Goal: Task Accomplishment & Management: Use online tool/utility

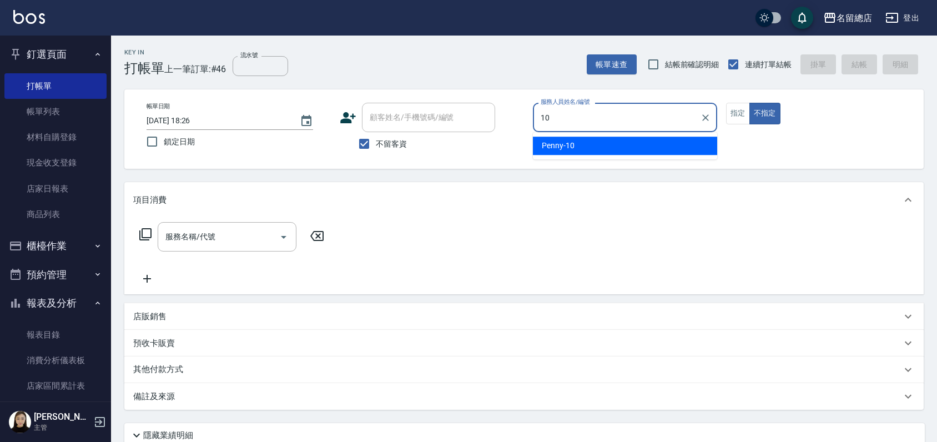
type input "10"
type button "false"
type input "Penny-10"
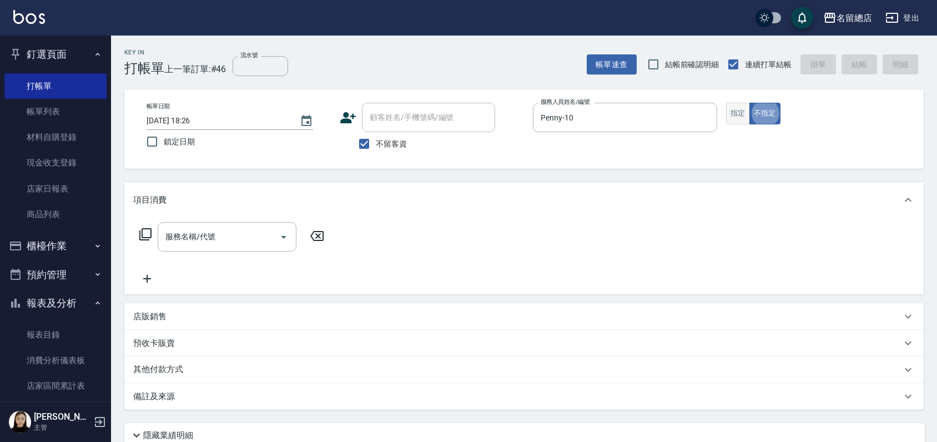
click at [738, 114] on button "指定" at bounding box center [738, 114] width 24 height 22
type button "true"
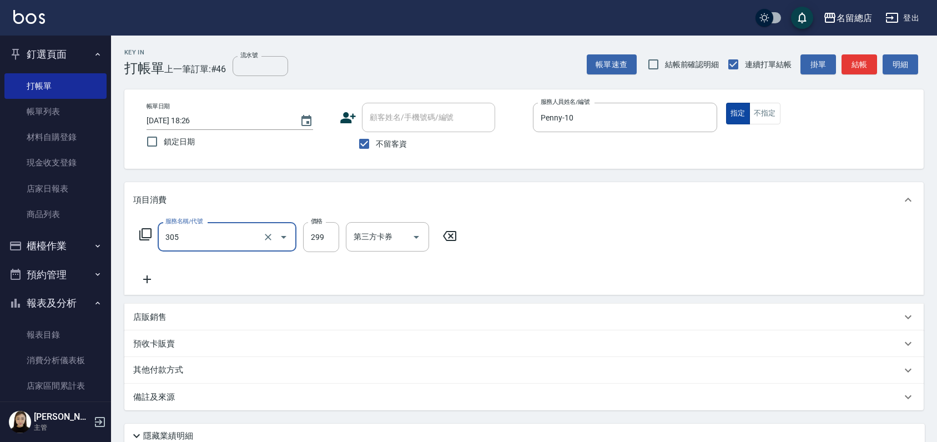
type input "剪髮(305)"
type input "500"
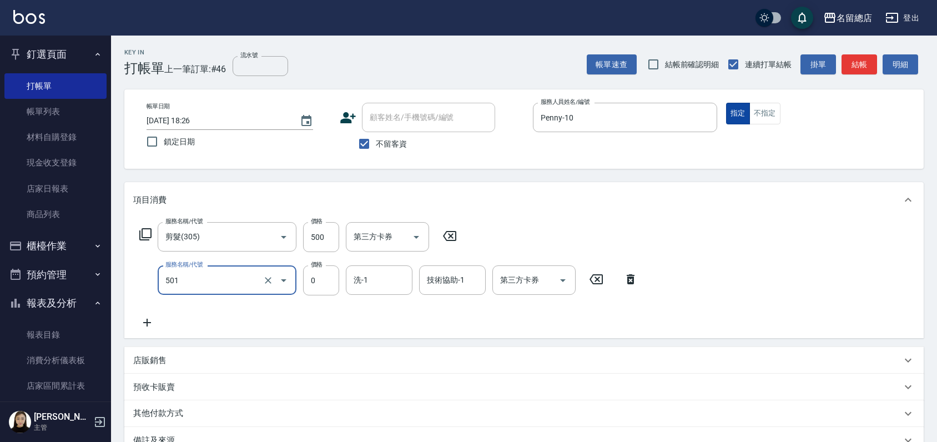
type input "2段蓋卡1300以上(501)"
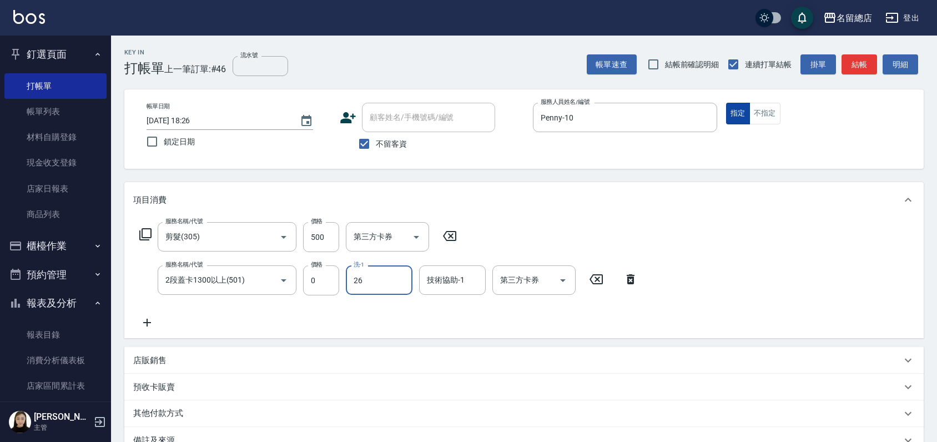
type input "[PERSON_NAME]-26"
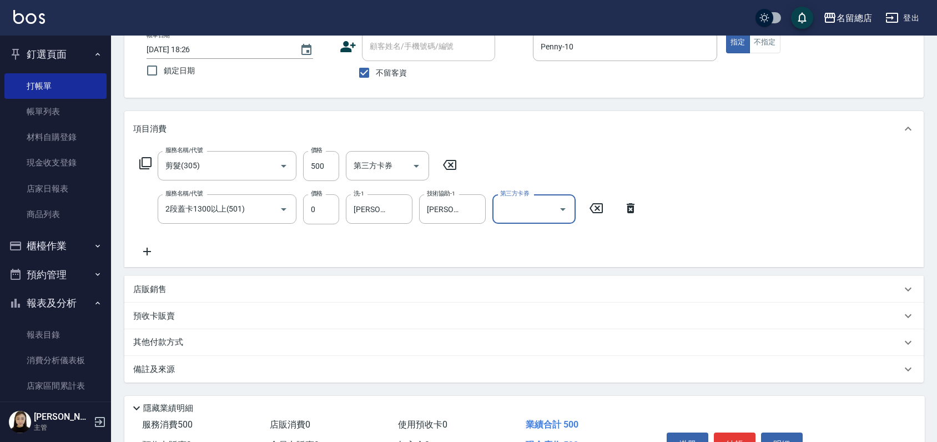
scroll to position [136, 0]
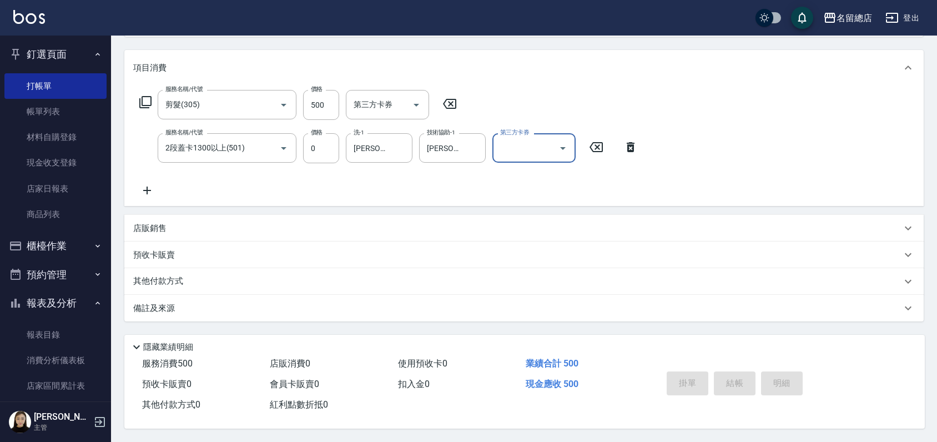
type input "[DATE] 19:07"
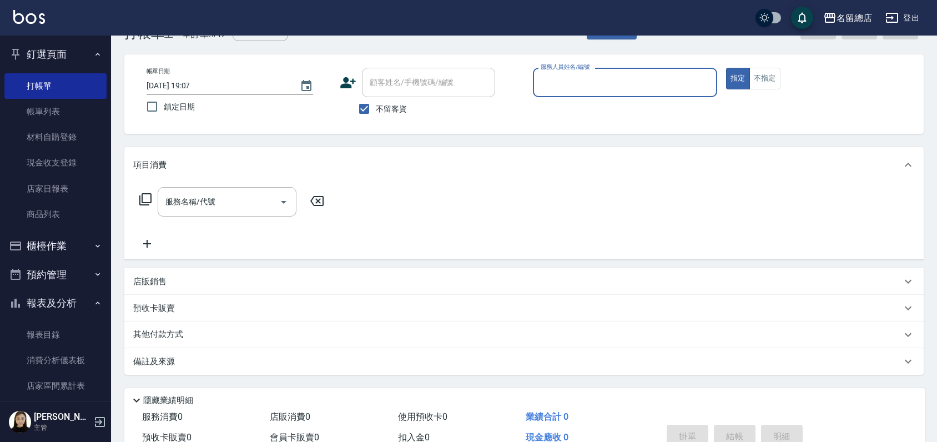
scroll to position [0, 0]
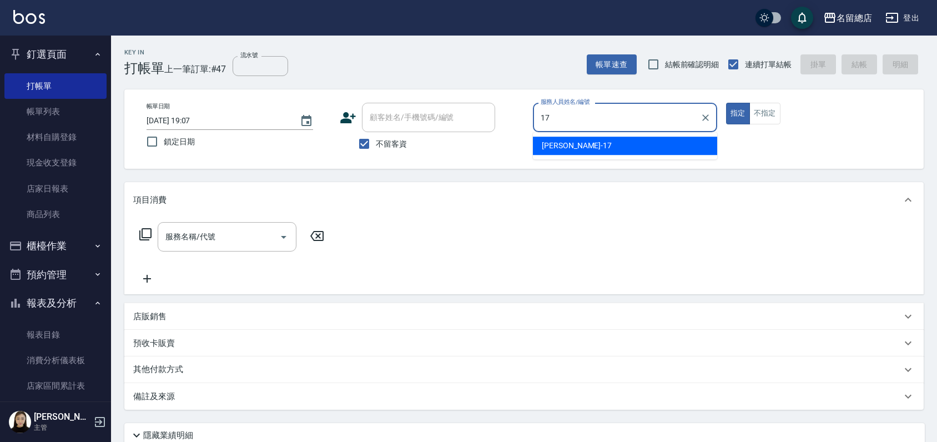
type input "[PERSON_NAME]-17"
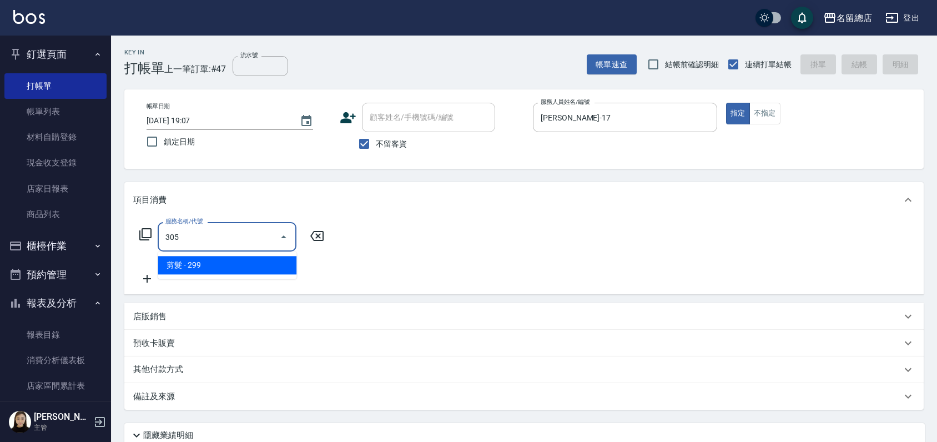
type input "剪髮(305)"
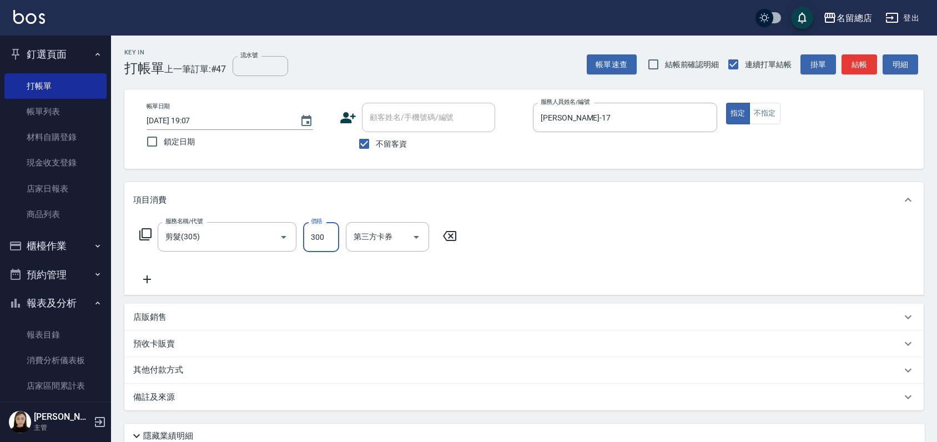
type input "300"
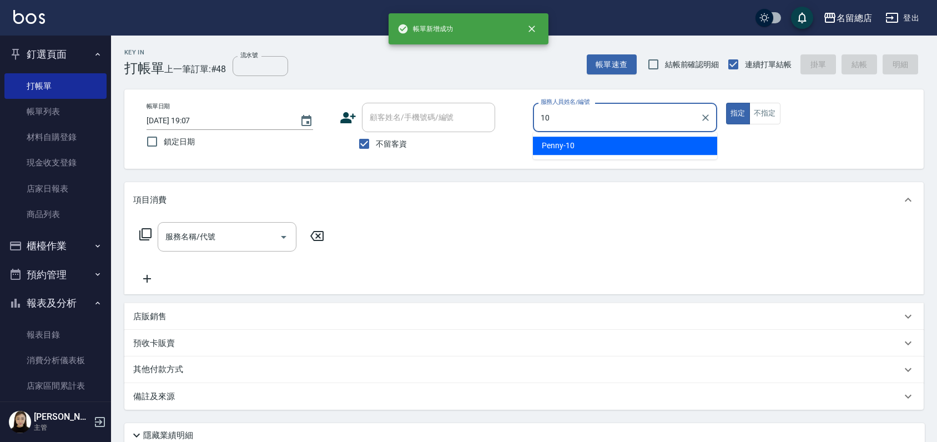
type input "Penny-10"
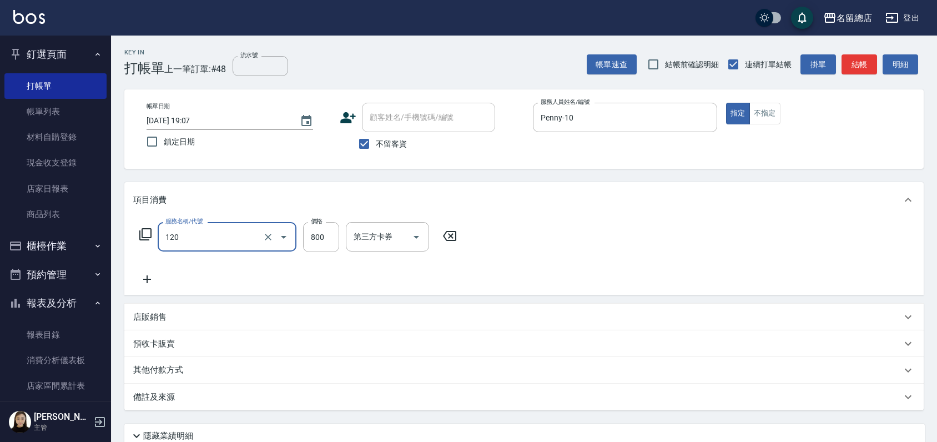
type input "自備頭皮(120)"
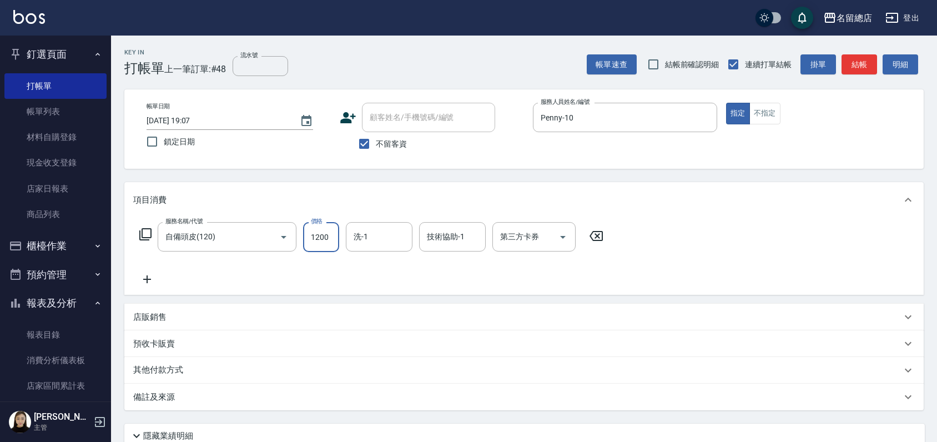
type input "1200"
type input "[PERSON_NAME]-26"
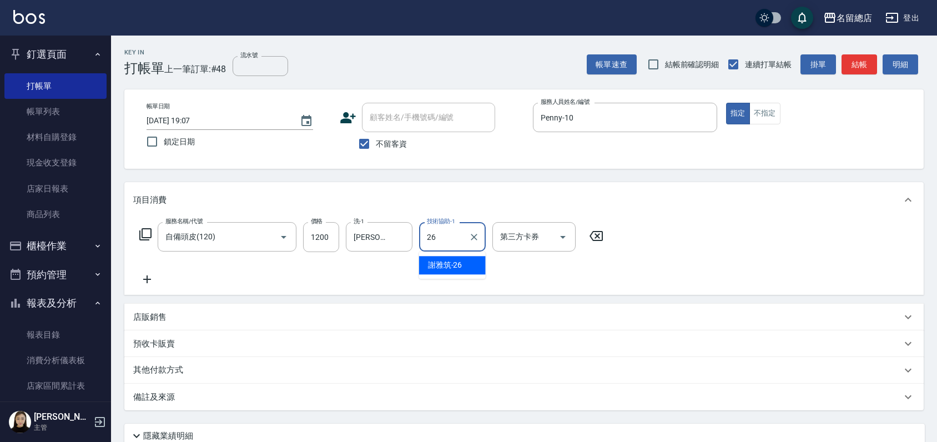
type input "[PERSON_NAME]-26"
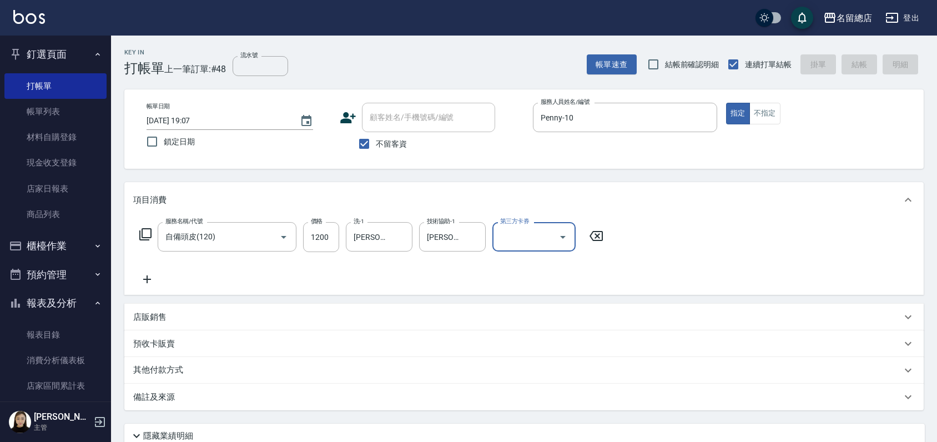
type input "[DATE] 19:08"
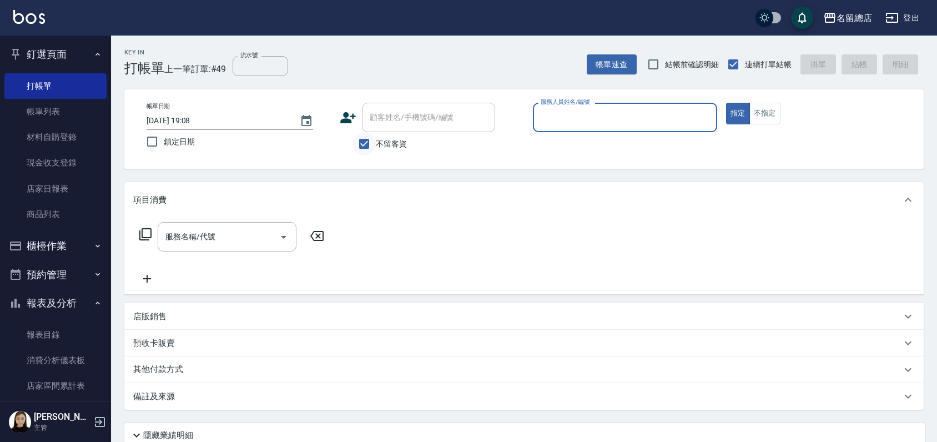
click at [363, 142] on input "不留客資" at bounding box center [363, 143] width 23 height 23
checkbox input "false"
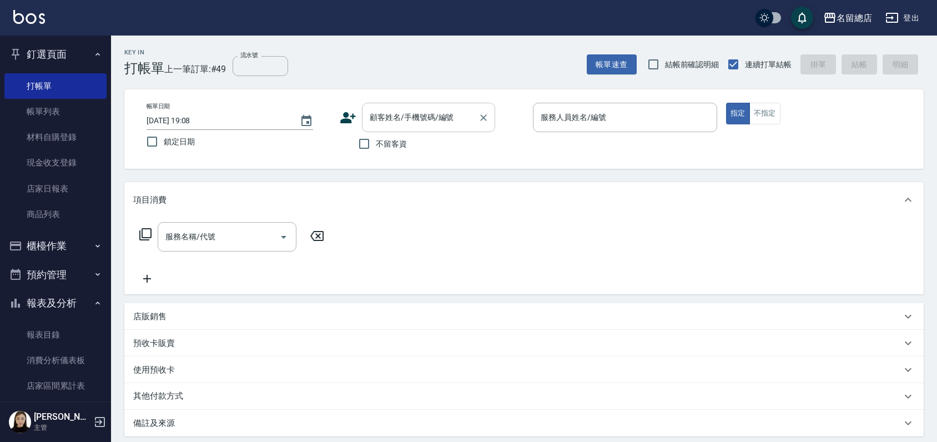
click at [378, 119] on input "顧客姓名/手機號碼/編號" at bounding box center [420, 117] width 107 height 19
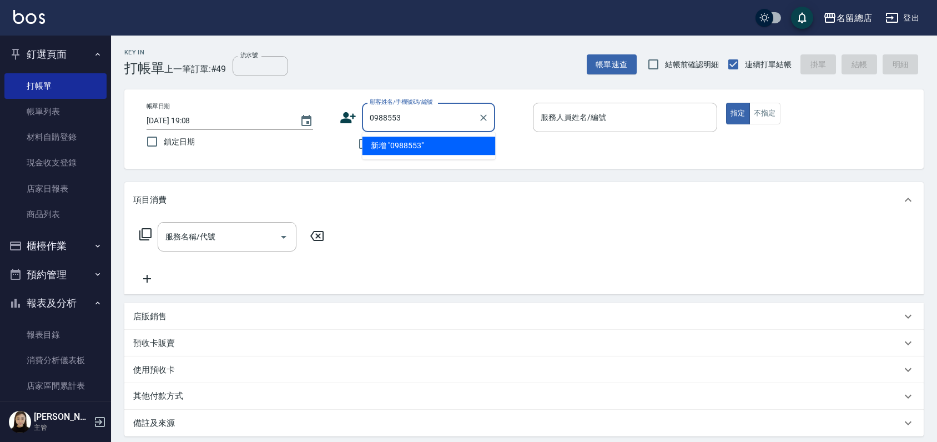
type input "09885539"
click at [480, 115] on icon "Clear" at bounding box center [483, 117] width 11 height 11
click at [434, 149] on li "[PERSON_NAME]/0988553938/null" at bounding box center [428, 146] width 133 height 18
type input "[PERSON_NAME]/0988553938/null"
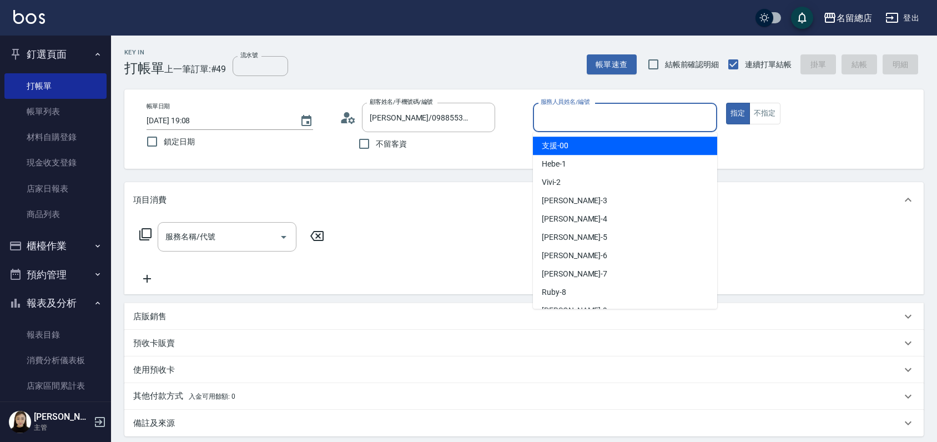
click at [612, 123] on input "服務人員姓名/編號" at bounding box center [625, 117] width 174 height 19
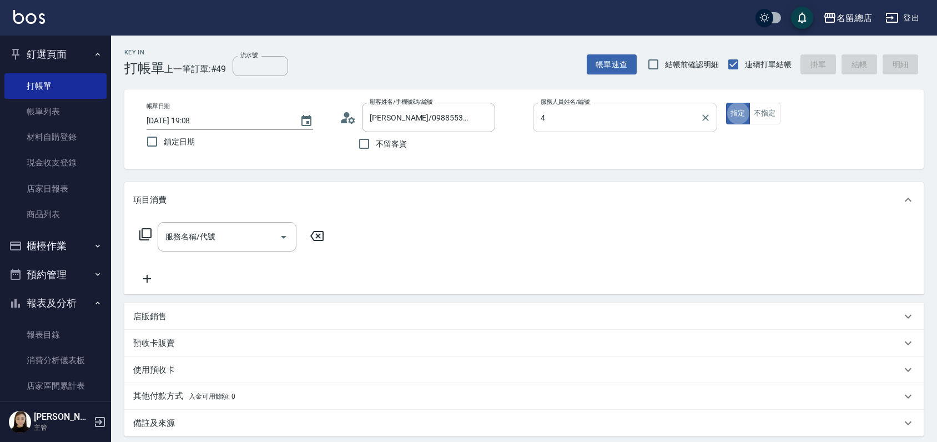
type input "[PERSON_NAME]-4"
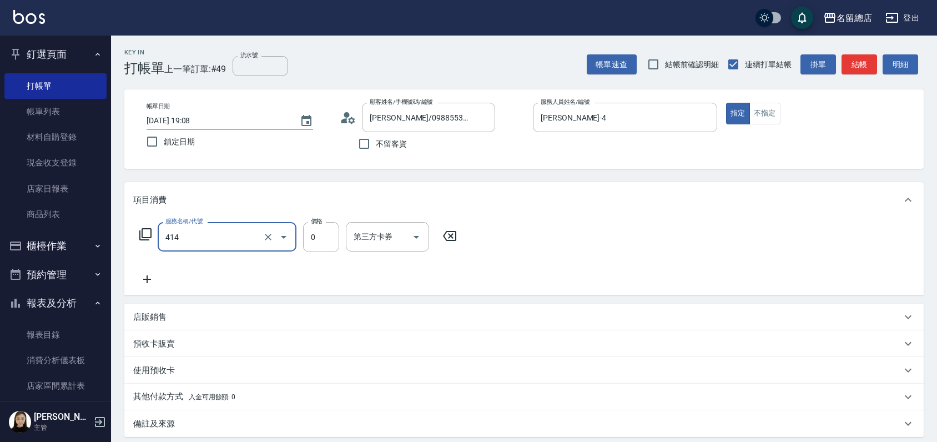
type input "護染蓋卡1000~1499(414)"
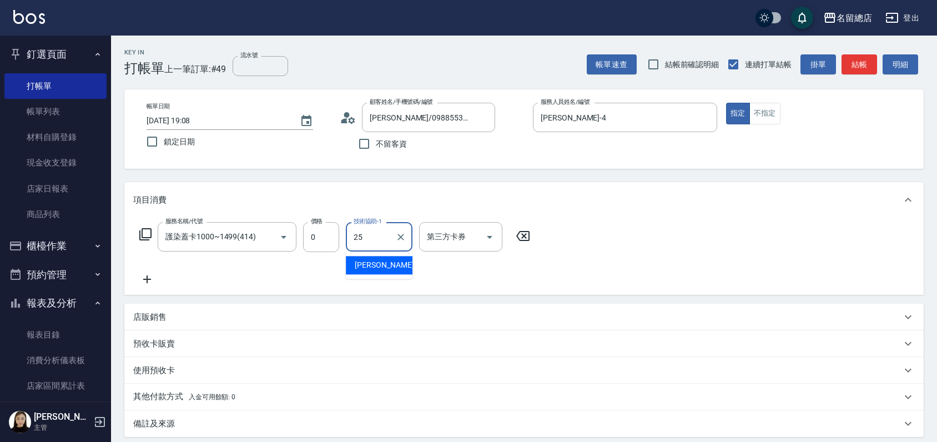
type input "[PERSON_NAME]-25"
click at [164, 340] on p "預收卡販賣" at bounding box center [154, 344] width 42 height 12
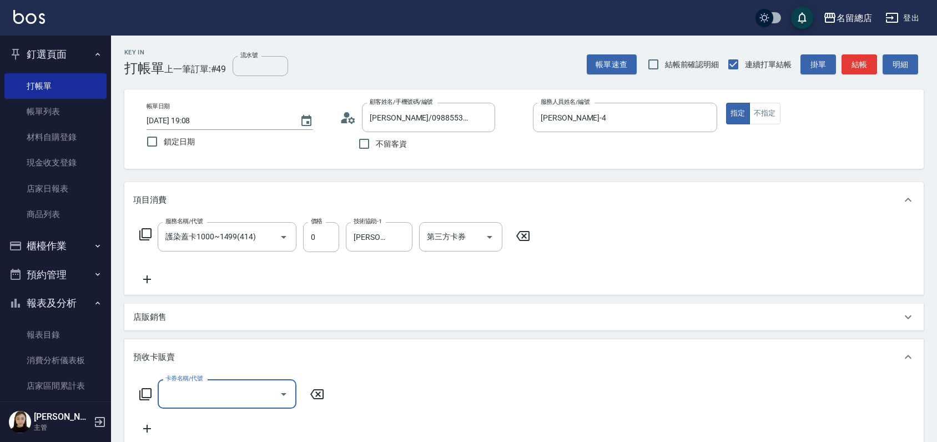
click at [183, 394] on input "卡券名稱/代號" at bounding box center [219, 393] width 112 height 19
type input "二段自備卡(407)"
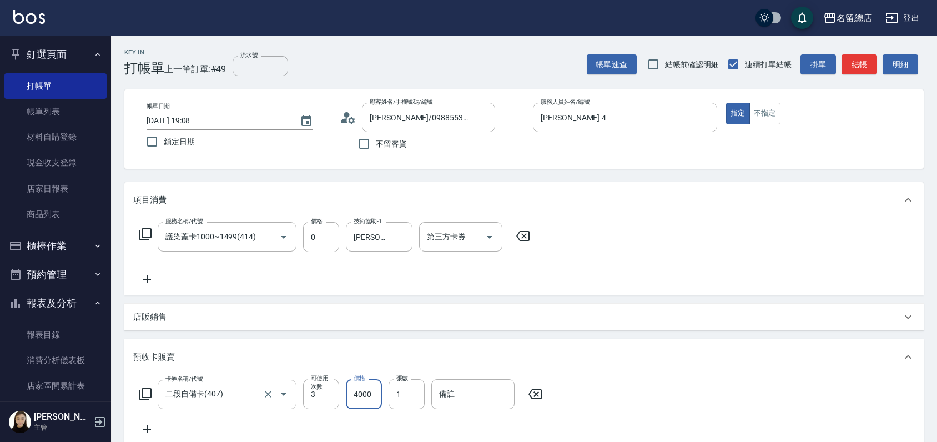
type input "4000"
type input "9235"
drag, startPoint x: 239, startPoint y: 62, endPoint x: 246, endPoint y: 62, distance: 7.2
click at [245, 62] on input "流水號" at bounding box center [261, 66] width 56 height 20
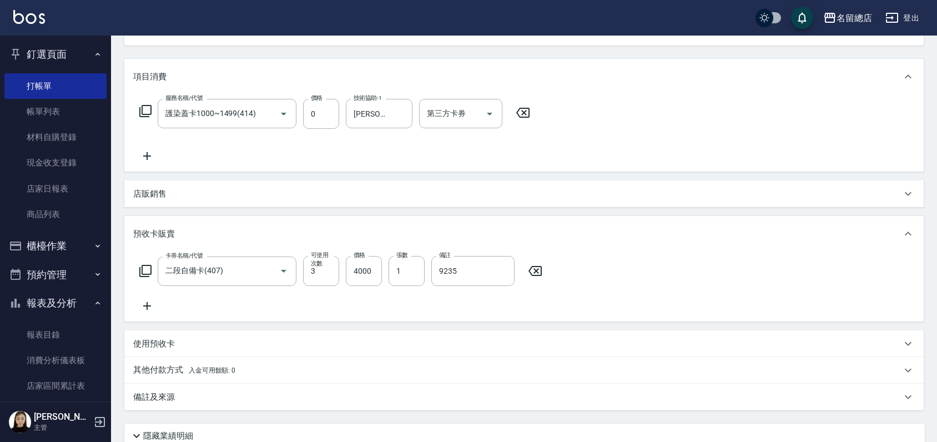
scroll to position [216, 0]
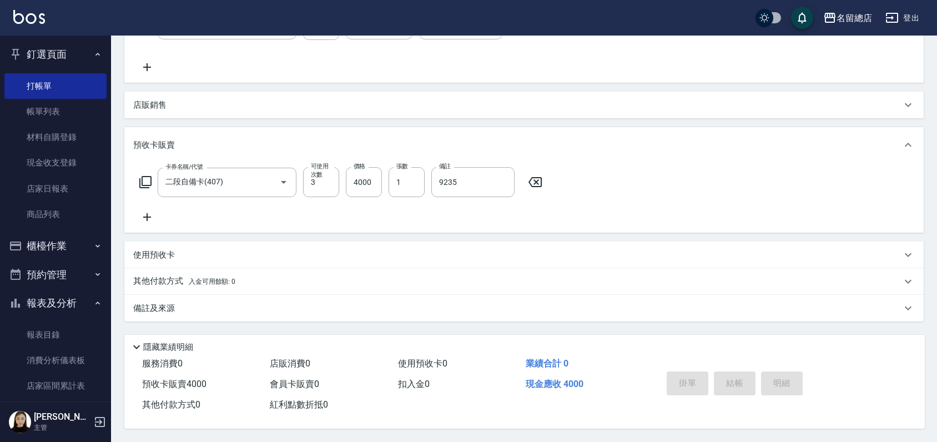
type input "9235"
type input "[DATE] 19:23"
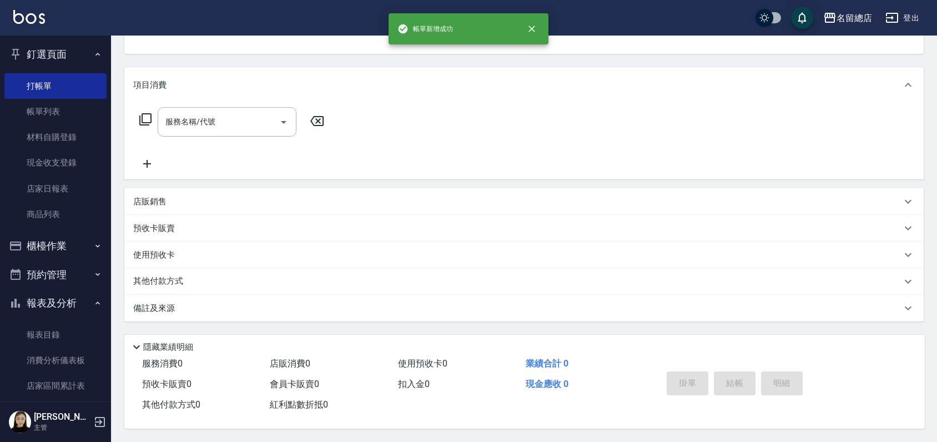
scroll to position [0, 0]
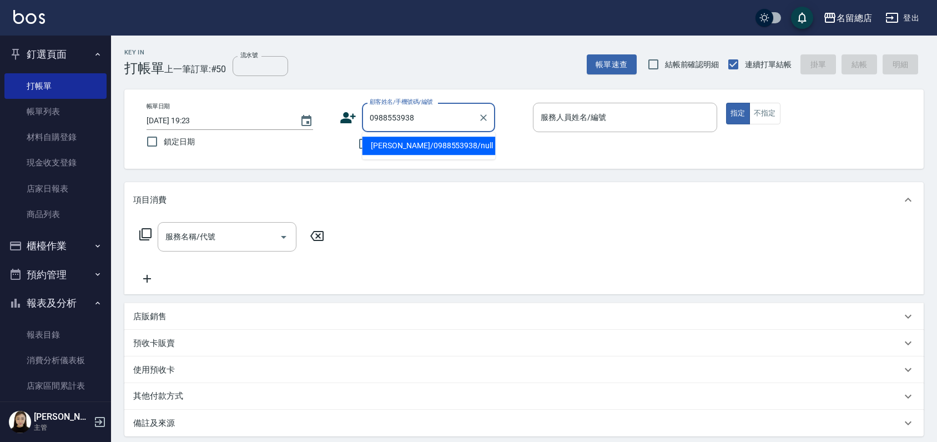
click at [431, 147] on li "[PERSON_NAME]/0988553938/null" at bounding box center [428, 146] width 133 height 18
type input "[PERSON_NAME]/0988553938/null"
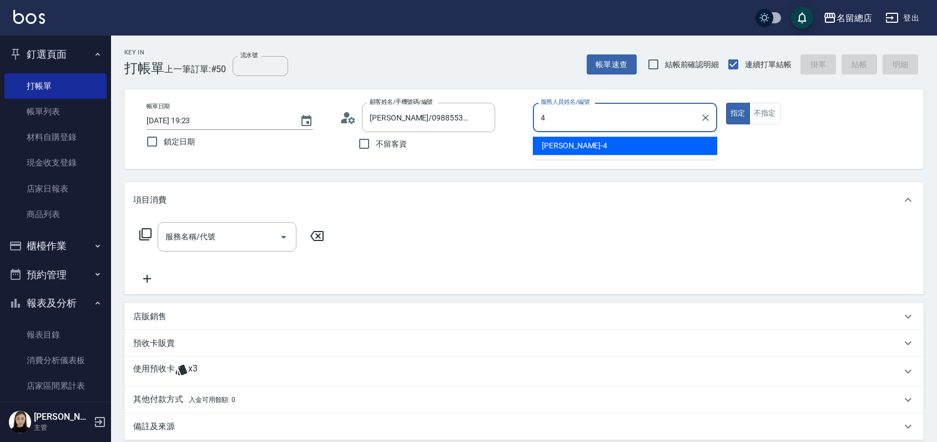
type input "[PERSON_NAME]-4"
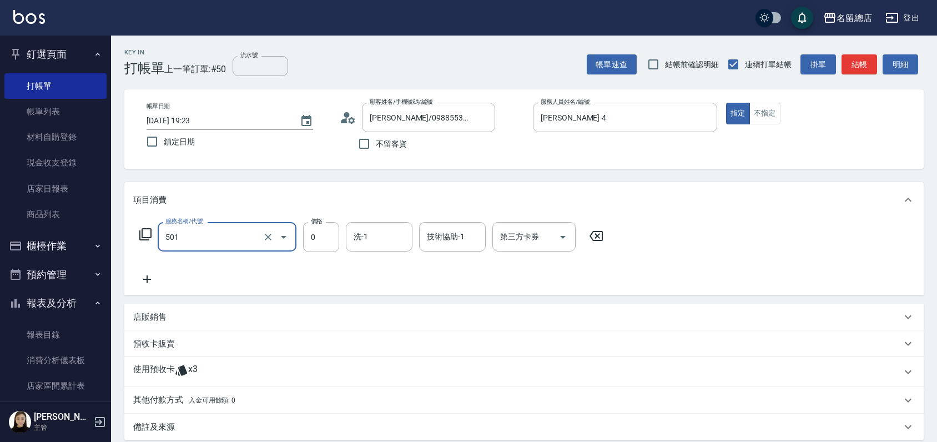
type input "2段蓋卡1300以上(501)"
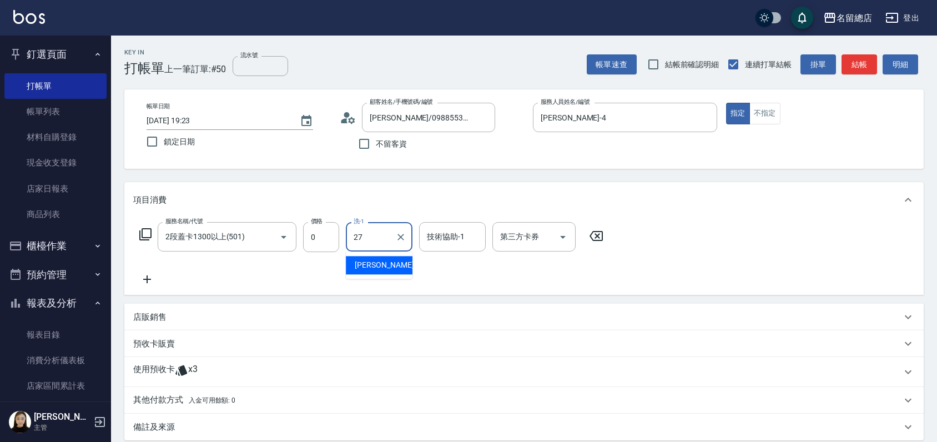
type input "[PERSON_NAME]-27"
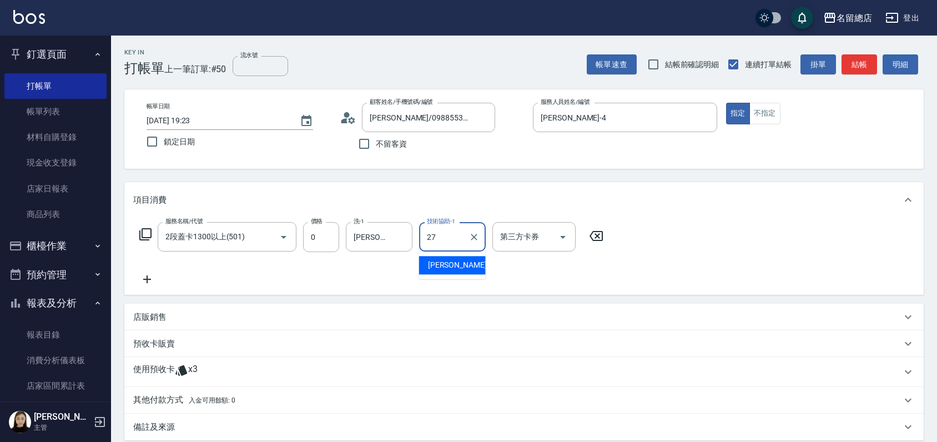
type input "[PERSON_NAME]-27"
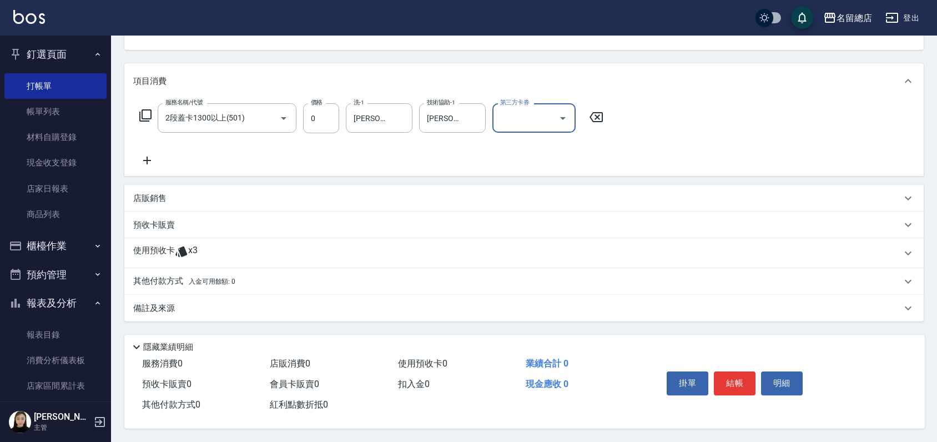
scroll to position [123, 0]
click at [164, 246] on p "使用預收卡" at bounding box center [154, 253] width 42 height 17
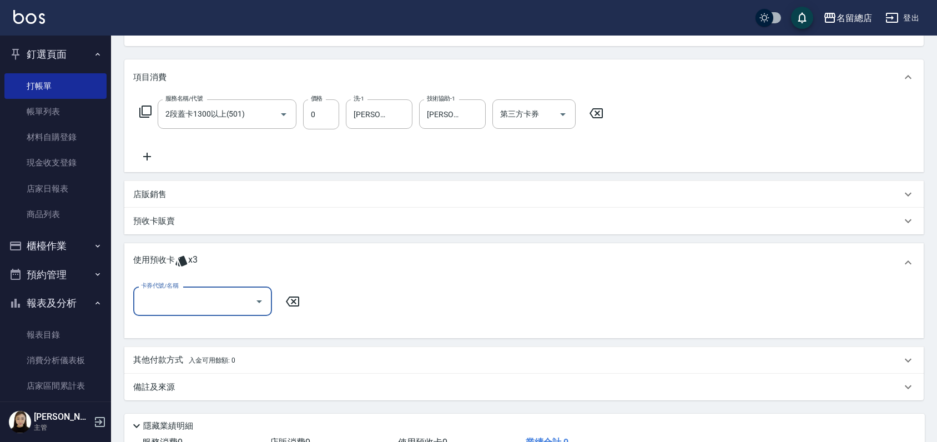
scroll to position [0, 0]
click at [198, 298] on input "卡券代號/名稱" at bounding box center [194, 300] width 112 height 19
click at [211, 332] on div "二段自備卡 剩餘3張 9235" at bounding box center [202, 329] width 139 height 18
type input "二段自備卡 9235"
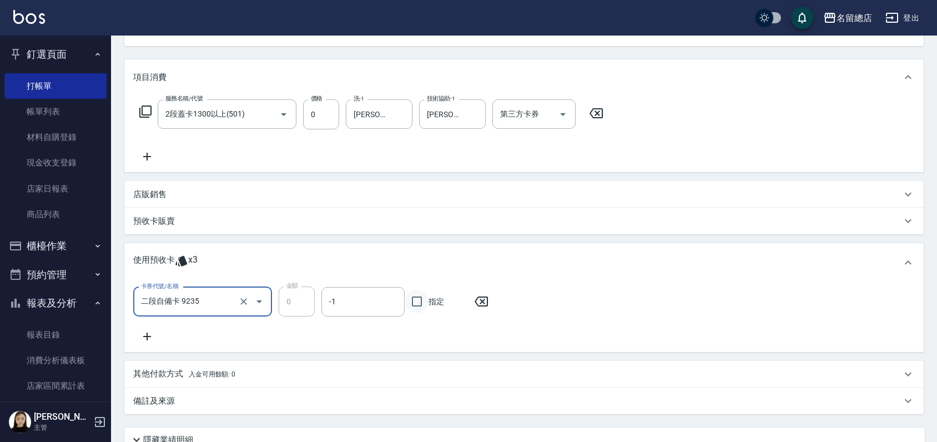
click at [412, 299] on input "指定" at bounding box center [416, 301] width 23 height 23
checkbox input "true"
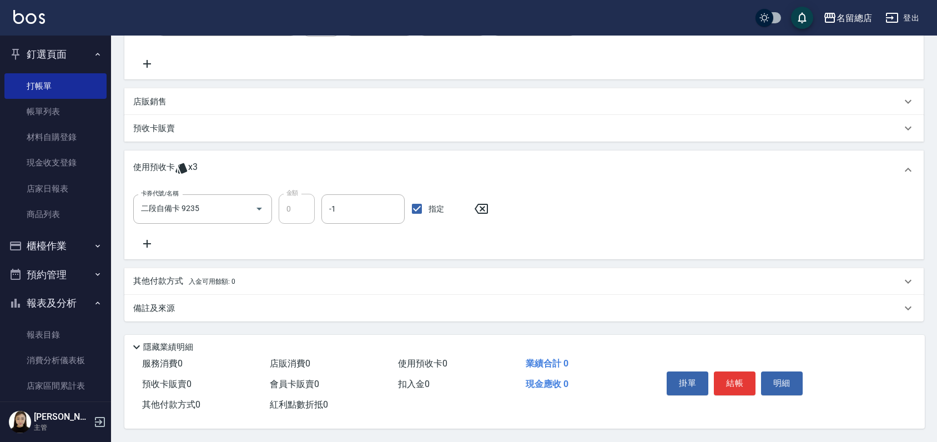
scroll to position [219, 0]
type input "[DATE] 19:24"
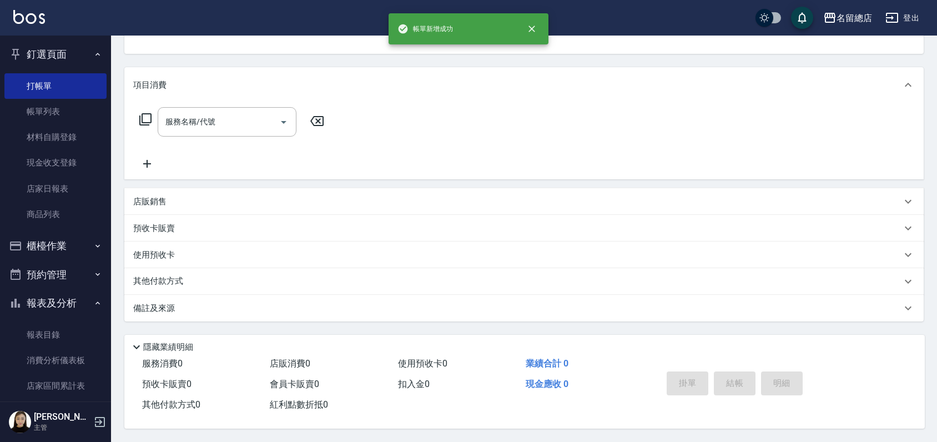
scroll to position [0, 0]
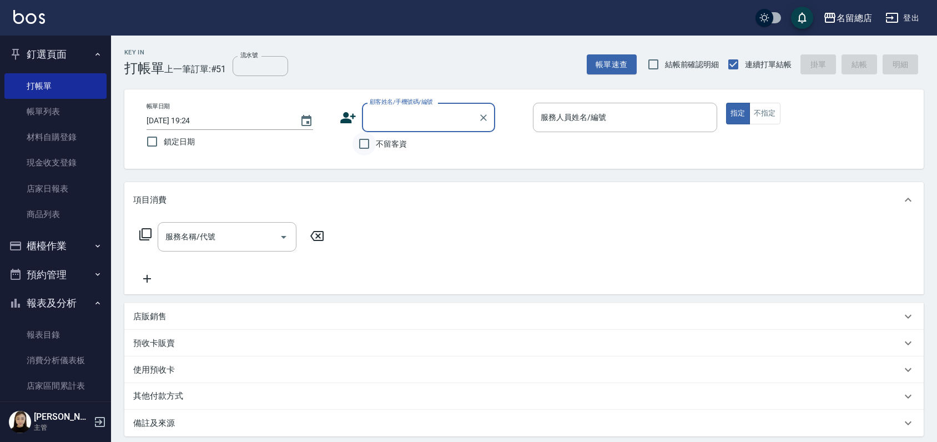
click at [367, 144] on input "不留客資" at bounding box center [363, 143] width 23 height 23
checkbox input "true"
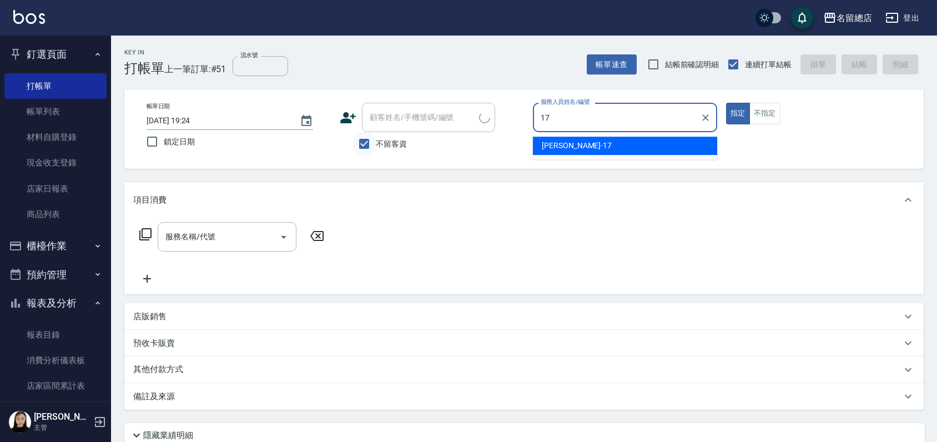
type input "[PERSON_NAME]-17"
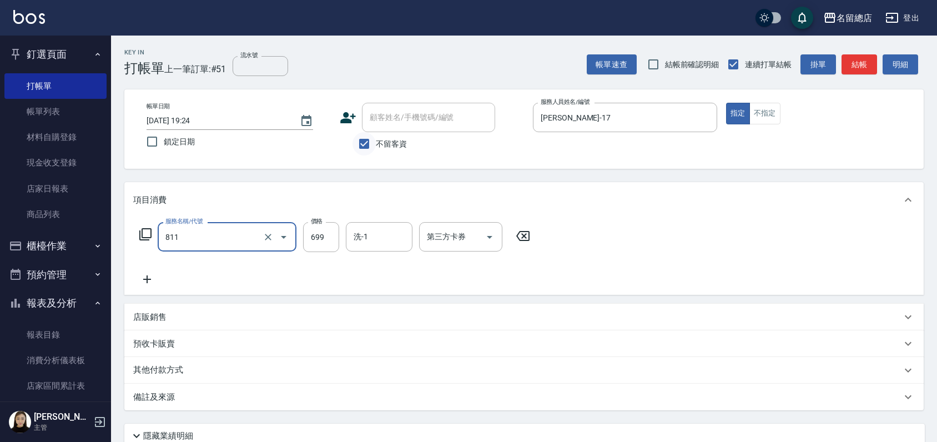
type input "洗+剪(811)"
type input "500"
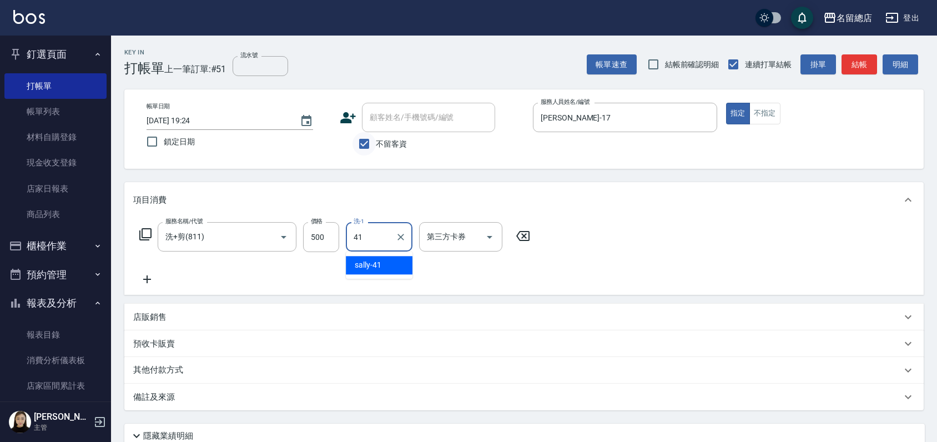
type input "[PERSON_NAME]-41"
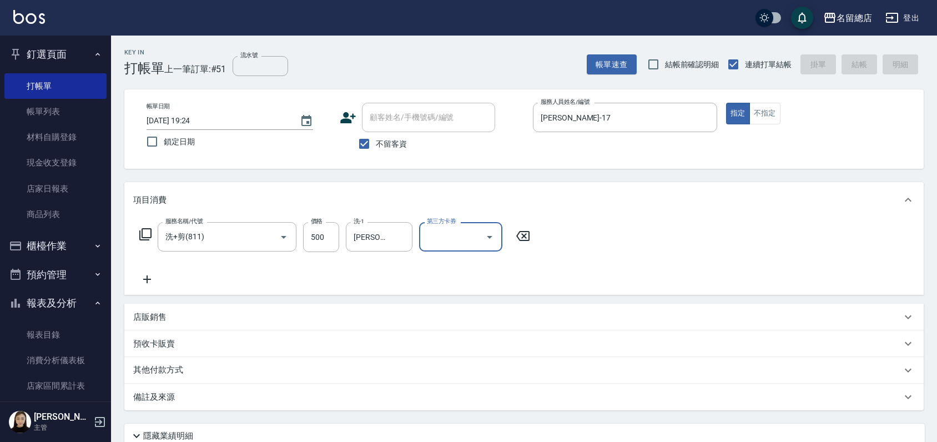
type input "[DATE] 19:34"
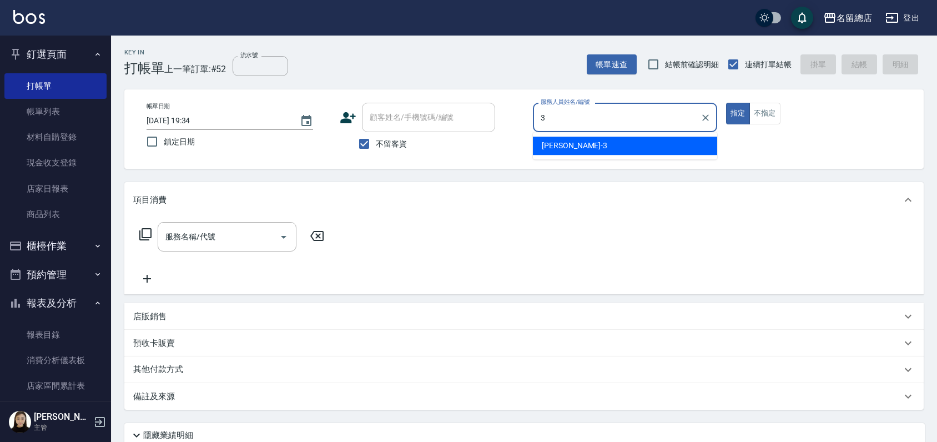
type input "芷涵-3"
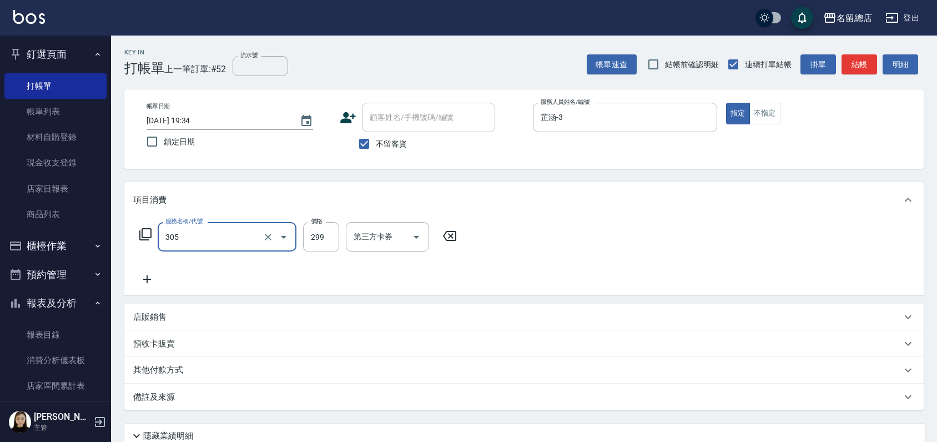
type input "剪髮(305)"
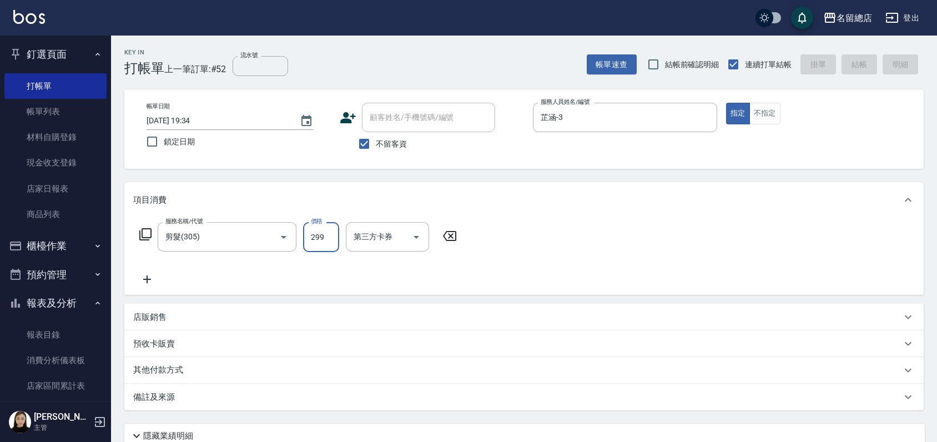
type input "[DATE] 19:35"
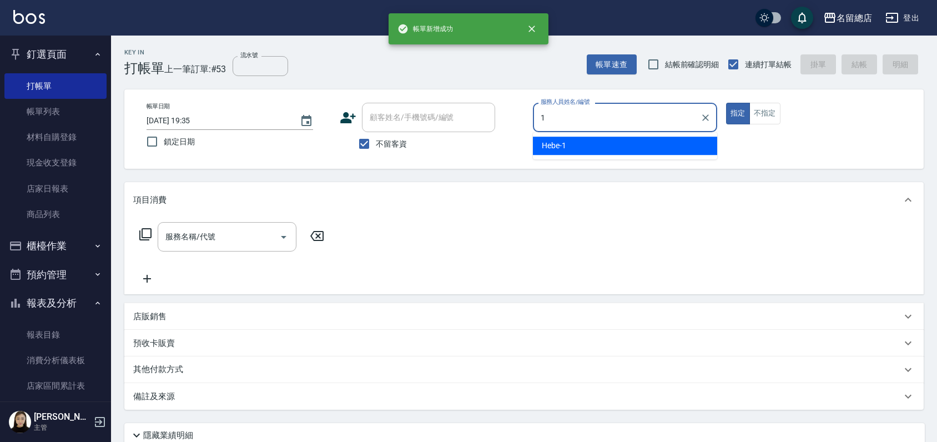
type input "Hebe-1"
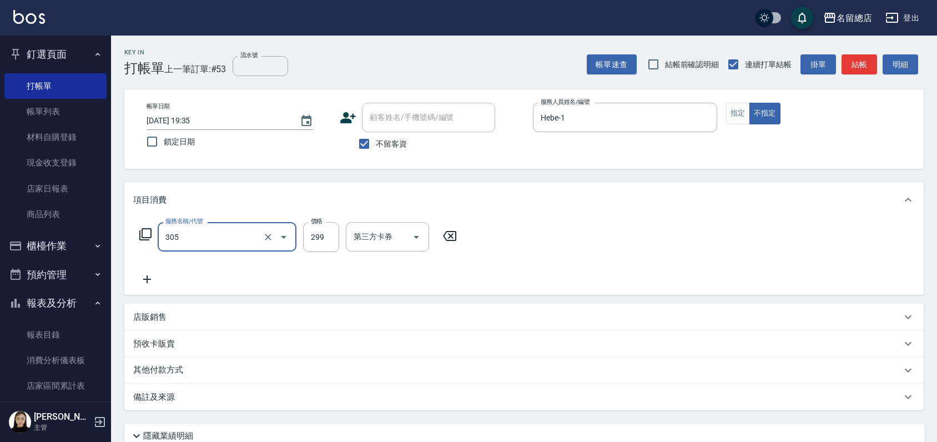
type input "剪髮(305)"
type input "300"
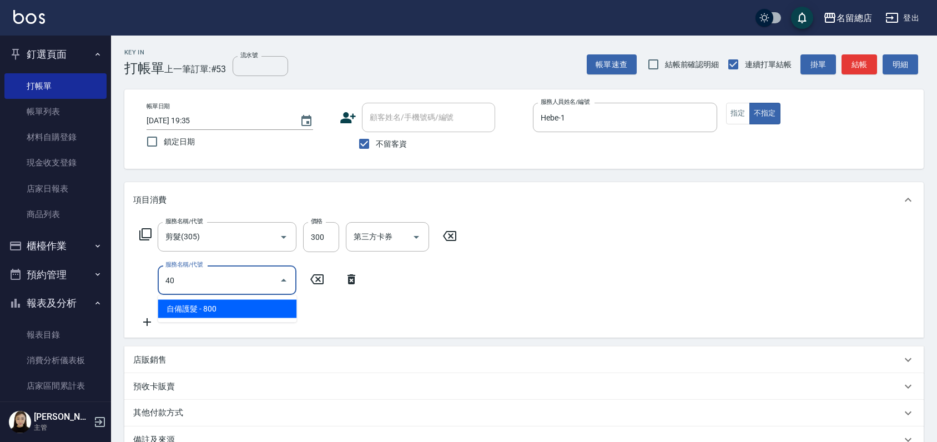
type input "4"
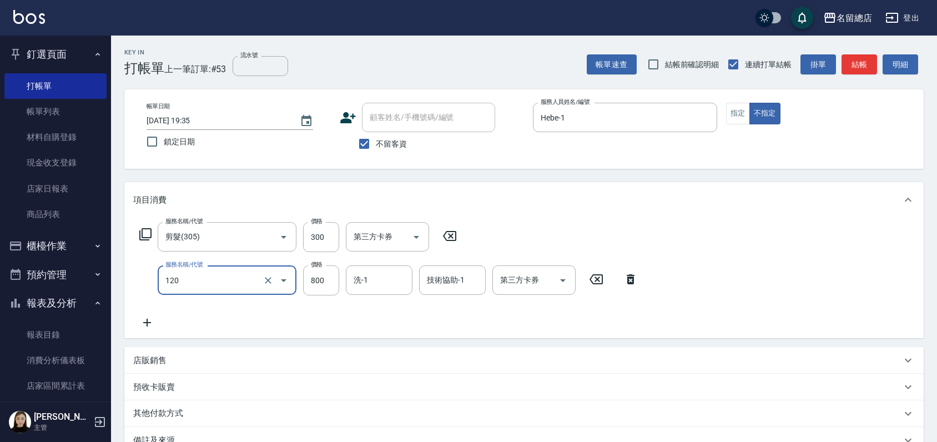
type input "自備頭皮(120)"
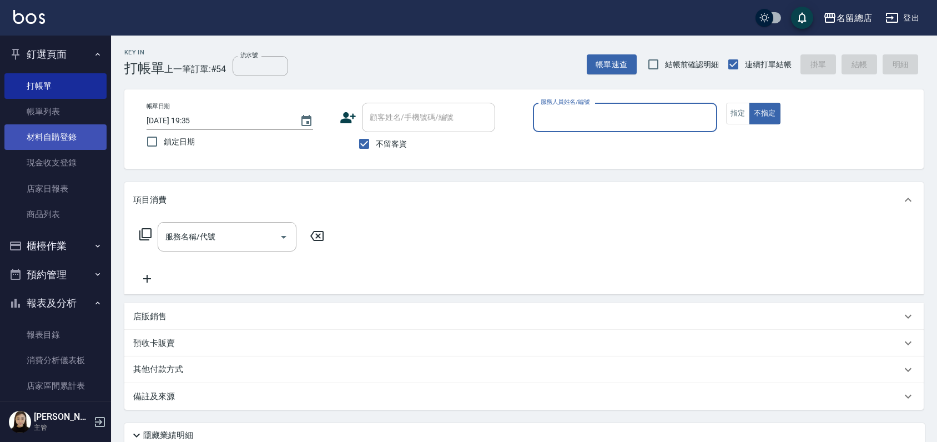
click at [64, 135] on link "材料自購登錄" at bounding box center [55, 137] width 102 height 26
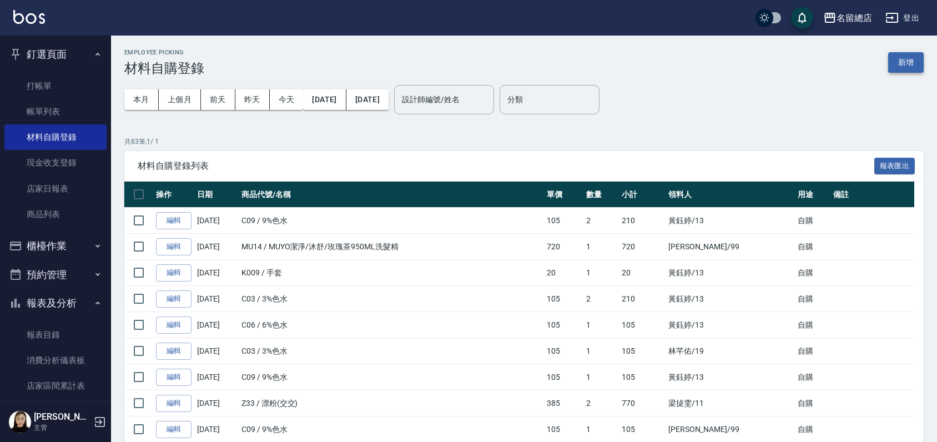
click at [906, 59] on button "新增" at bounding box center [906, 62] width 36 height 21
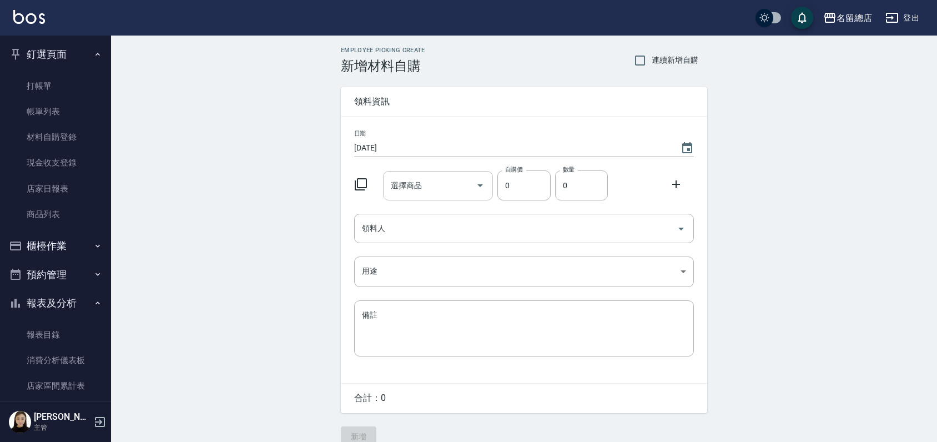
click at [419, 188] on input "選擇商品" at bounding box center [430, 185] width 84 height 19
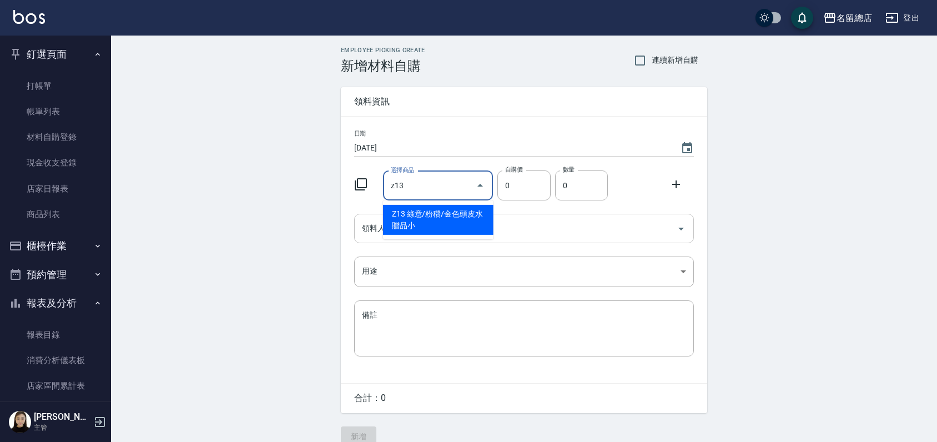
click at [437, 219] on li "Z13 綠意/粉穳/金色頭皮水贈品小" at bounding box center [438, 220] width 110 height 30
type input "綠意/粉穳/金色頭皮水贈品小"
type input "53"
type input "1"
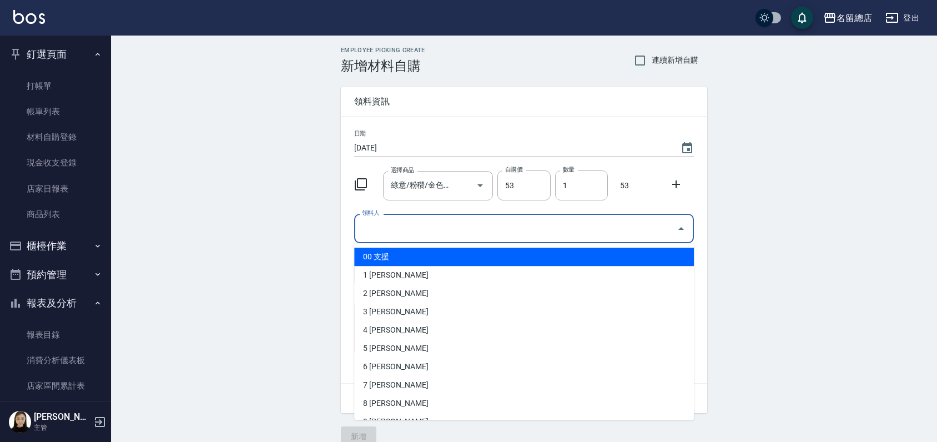
click at [423, 234] on input "領料人" at bounding box center [515, 228] width 313 height 19
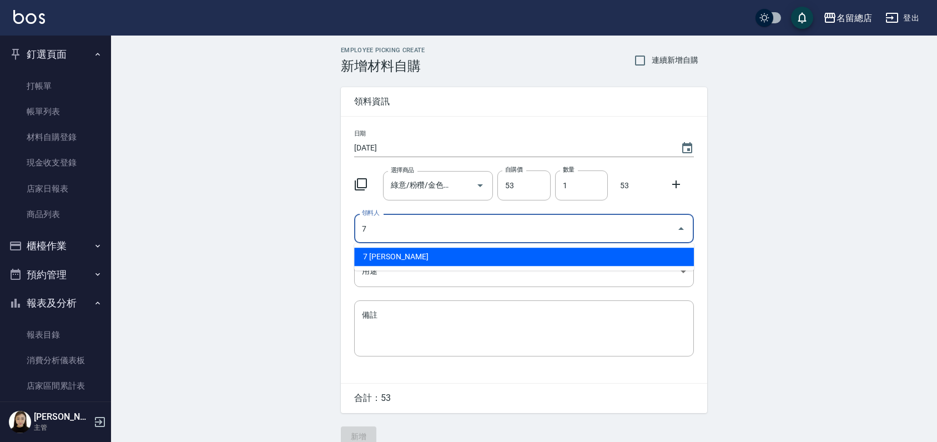
type input "7 [PERSON_NAME]"
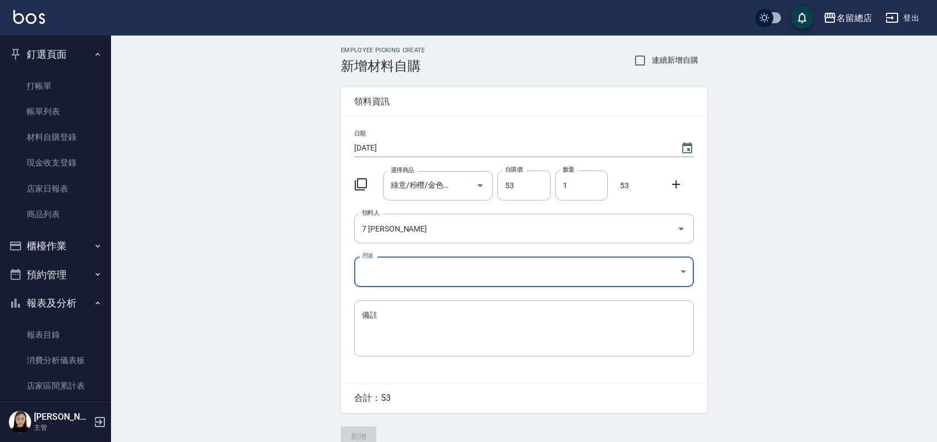
click at [417, 277] on body "名留總店 登出 釘選頁面 打帳單 帳單列表 材料自購登錄 現金收支登錄 店家日報表 商品列表 櫃檯作業 打帳單 帳單列表 掛單列表 營業儀表板 現金收支登錄 …" at bounding box center [468, 228] width 937 height 457
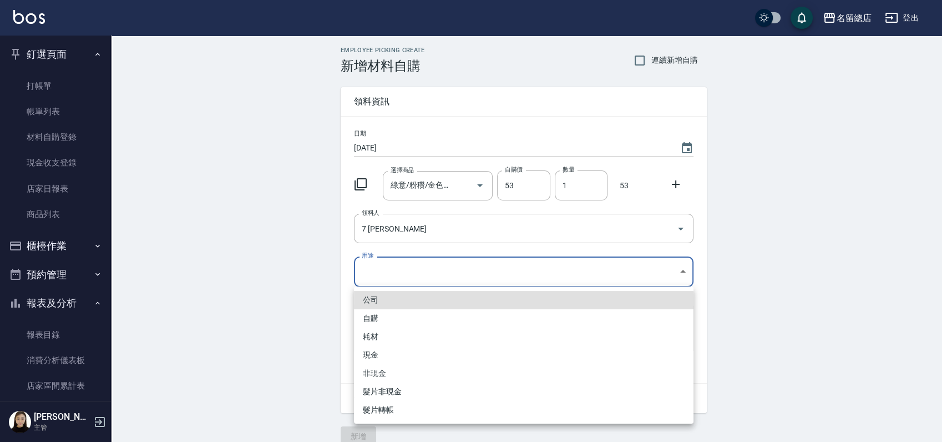
click at [379, 321] on li "自購" at bounding box center [524, 318] width 340 height 18
type input "自購"
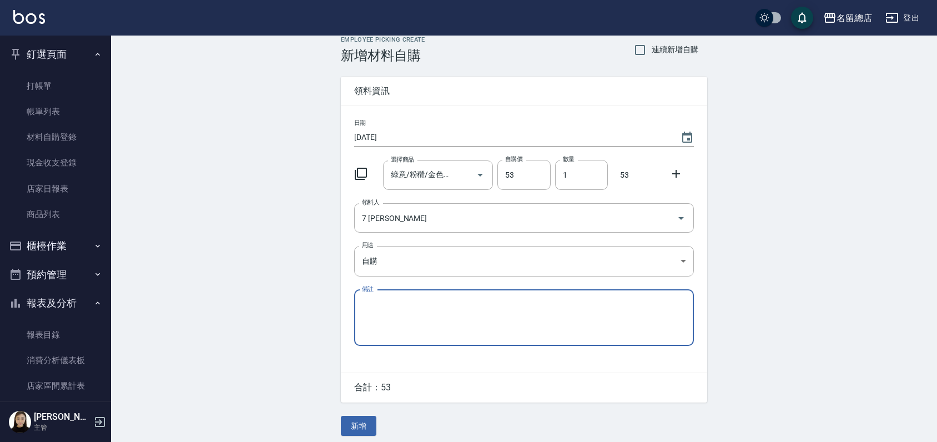
scroll to position [17, 0]
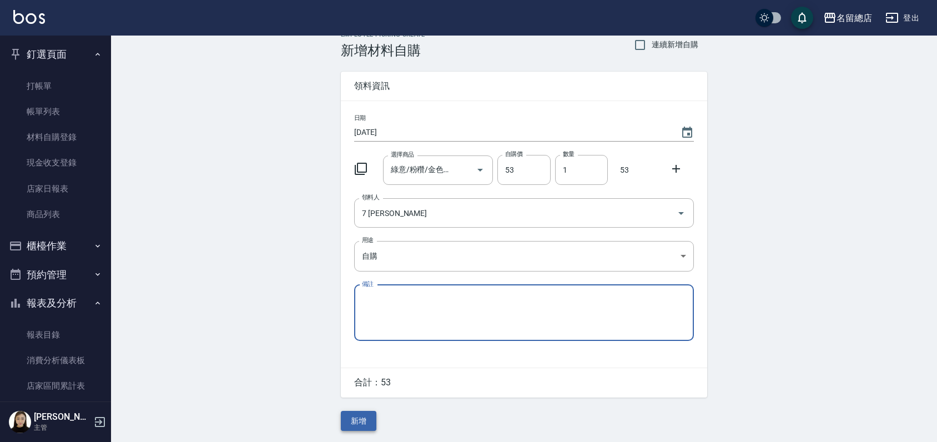
click at [360, 414] on button "新增" at bounding box center [359, 421] width 36 height 21
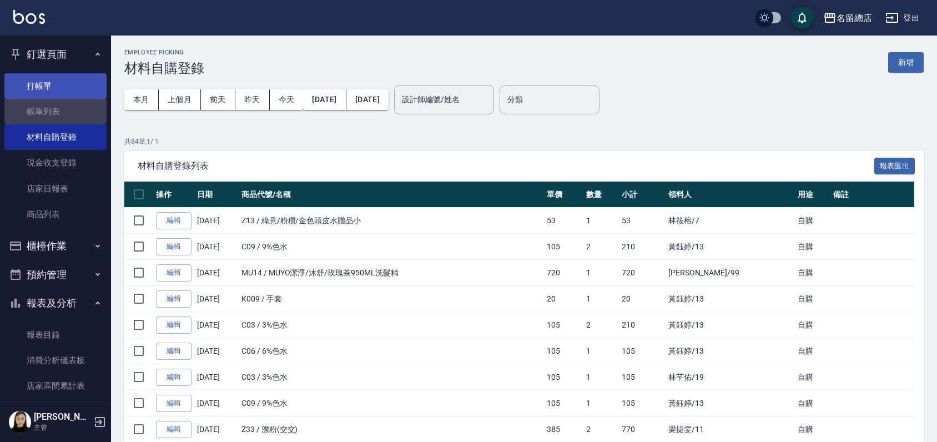
drag, startPoint x: 56, startPoint y: 113, endPoint x: 56, endPoint y: 82, distance: 30.5
click at [57, 113] on link "帳單列表" at bounding box center [55, 112] width 102 height 26
click at [56, 84] on link "打帳單" at bounding box center [55, 86] width 102 height 26
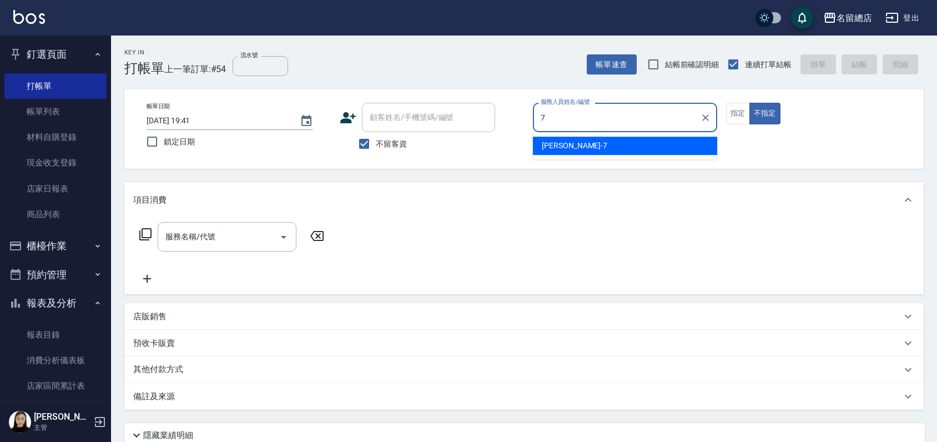
type input "Mick-7"
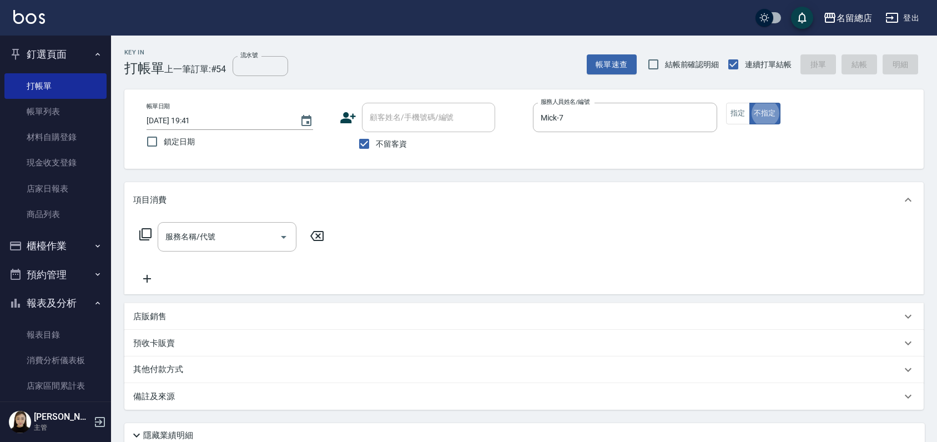
type button "false"
click at [736, 119] on button "指定" at bounding box center [738, 114] width 24 height 22
type button "true"
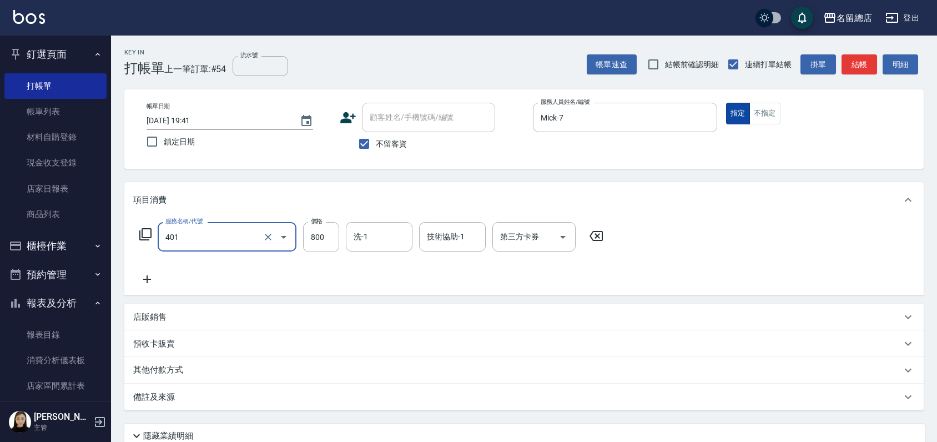
type input "自備護髮(401)"
type input "2000"
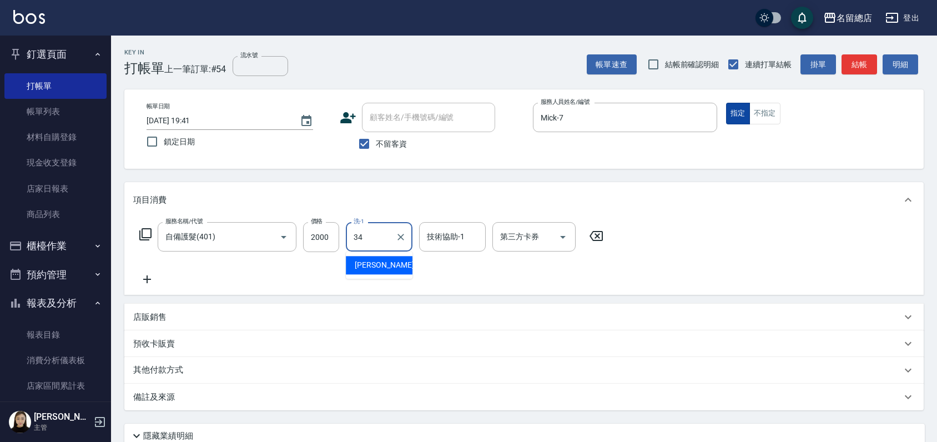
type input "[PERSON_NAME]-34"
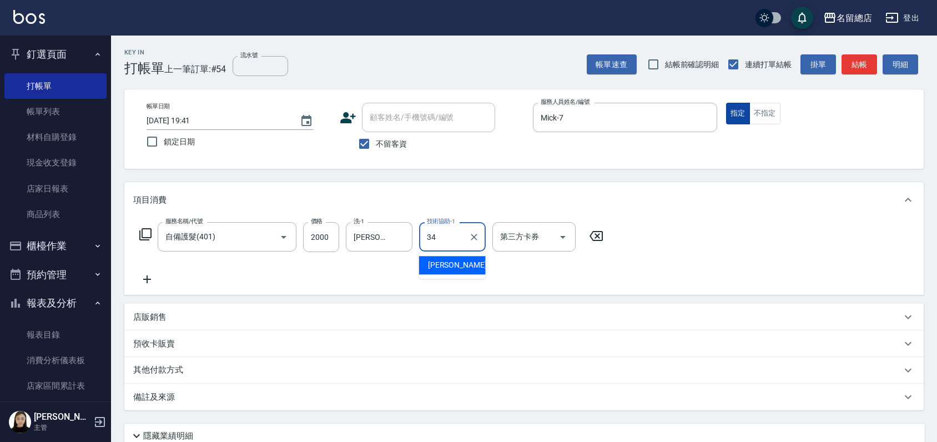
type input "[PERSON_NAME]-34"
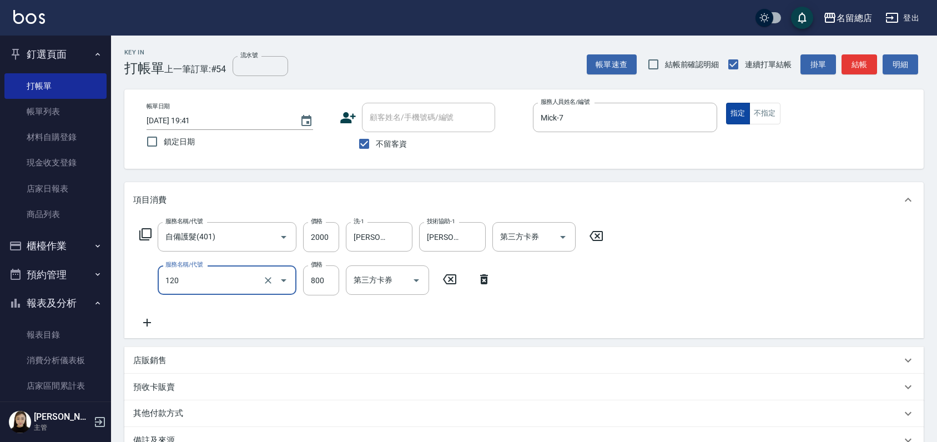
type input "自備頭皮(120)"
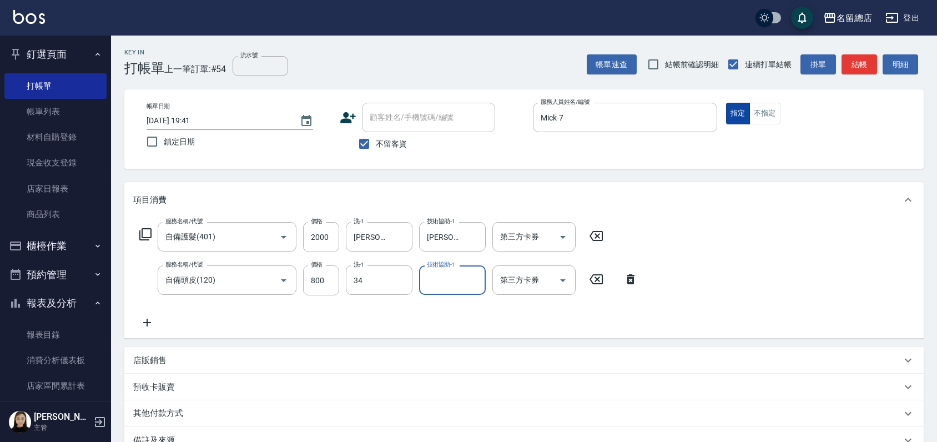
type input "[PERSON_NAME]-34"
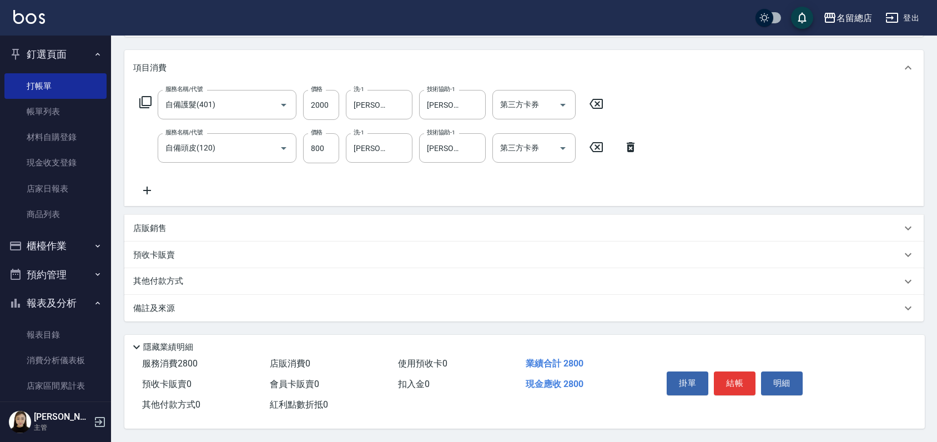
click at [171, 275] on p "其他付款方式" at bounding box center [161, 281] width 56 height 12
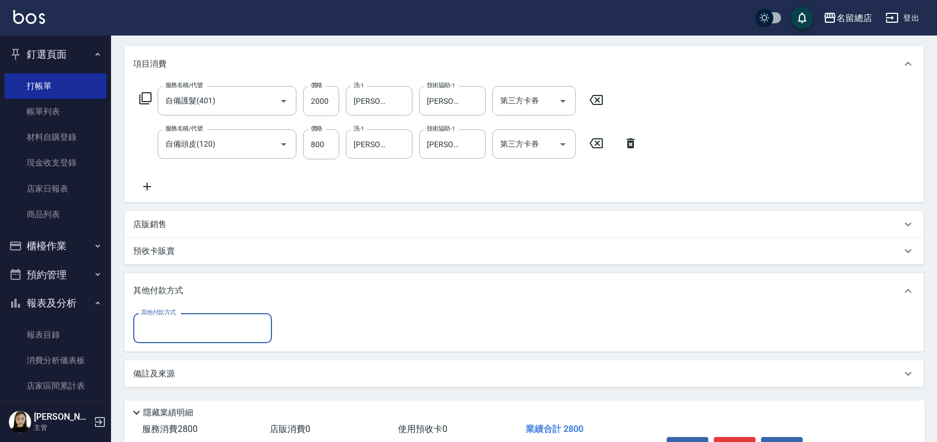
scroll to position [0, 0]
click at [185, 336] on input "其他付款方式" at bounding box center [202, 327] width 129 height 19
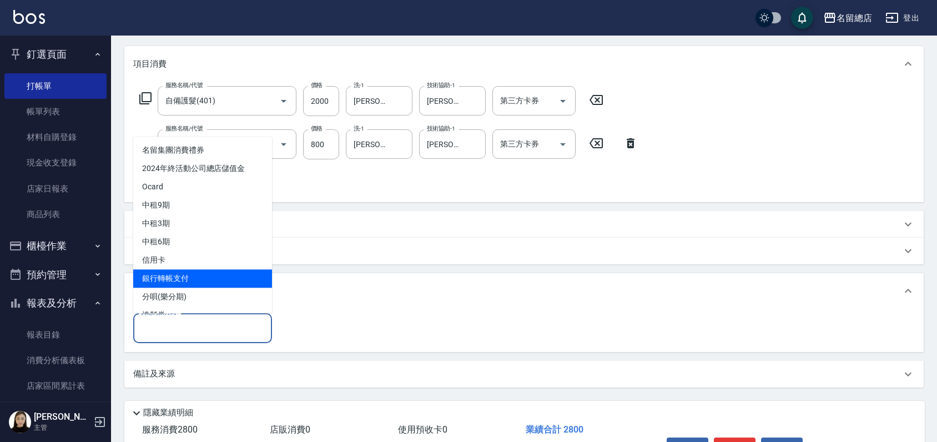
click at [164, 276] on span "銀行轉帳支付" at bounding box center [202, 278] width 139 height 18
type input "銀行轉帳支付"
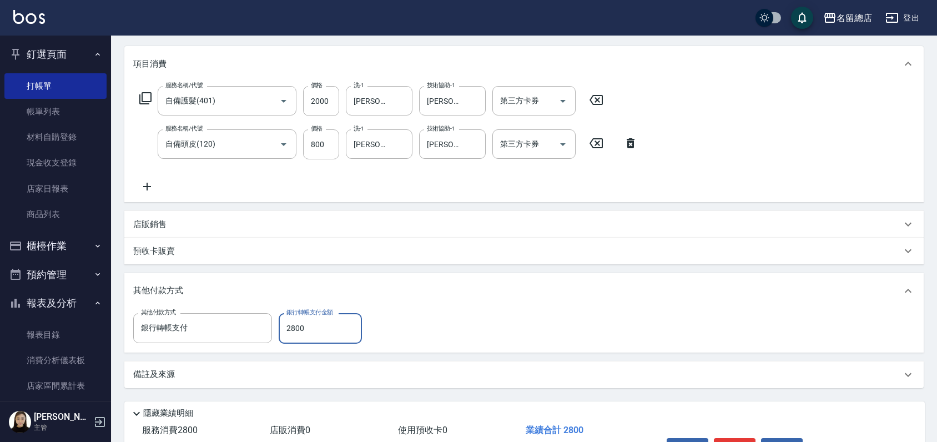
type input "2800"
click at [278, 263] on div "預收卡販賣" at bounding box center [523, 251] width 799 height 27
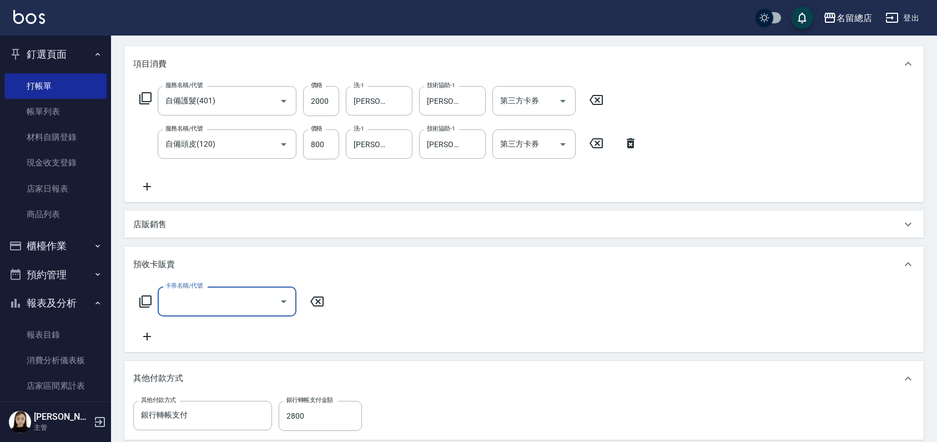
scroll to position [293, 0]
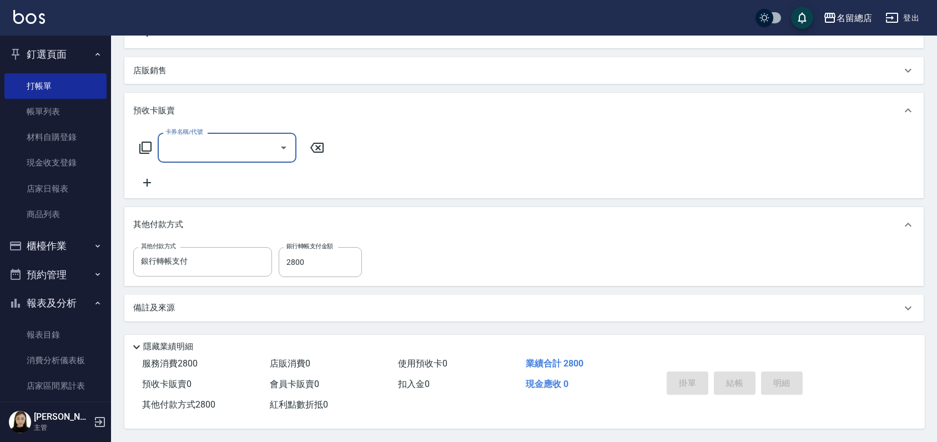
type input "[DATE] 19:42"
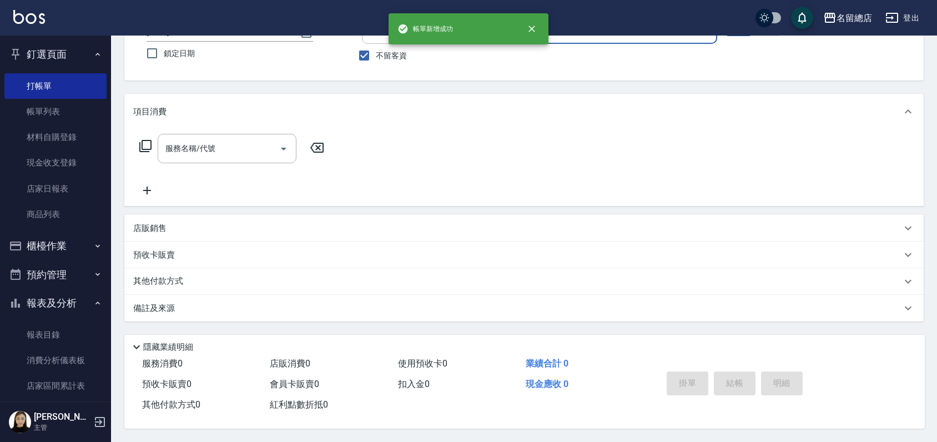
scroll to position [0, 0]
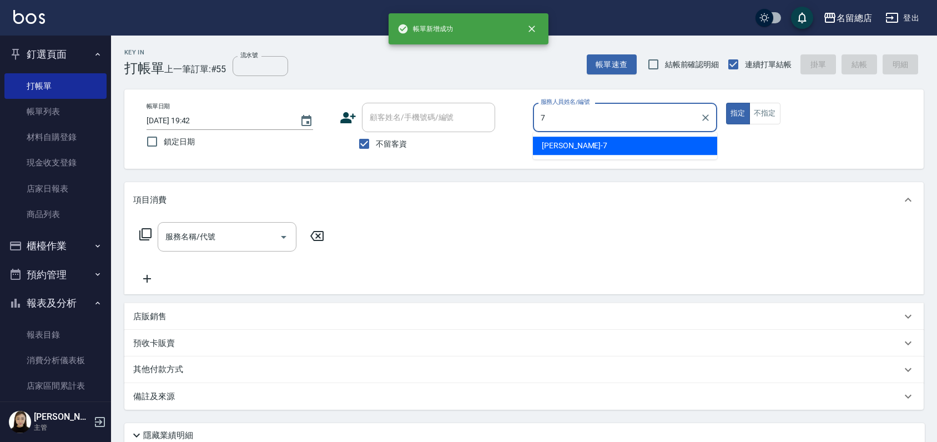
type input "Mick-7"
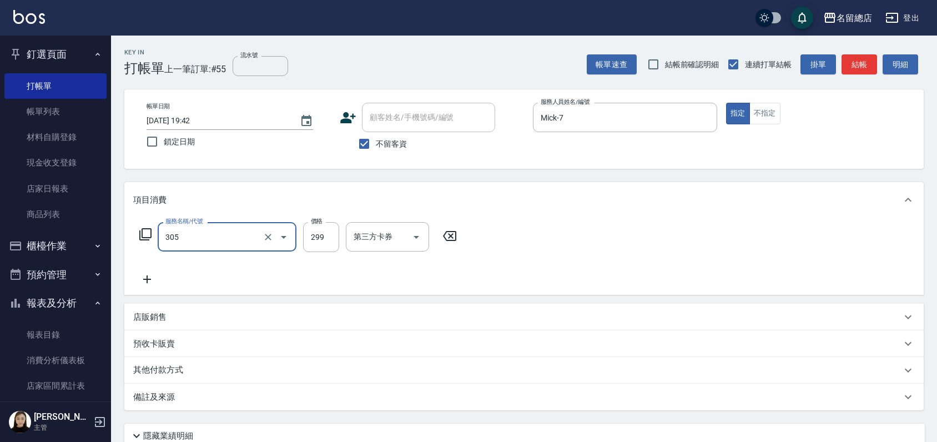
type input "剪髮(305)"
type input "700"
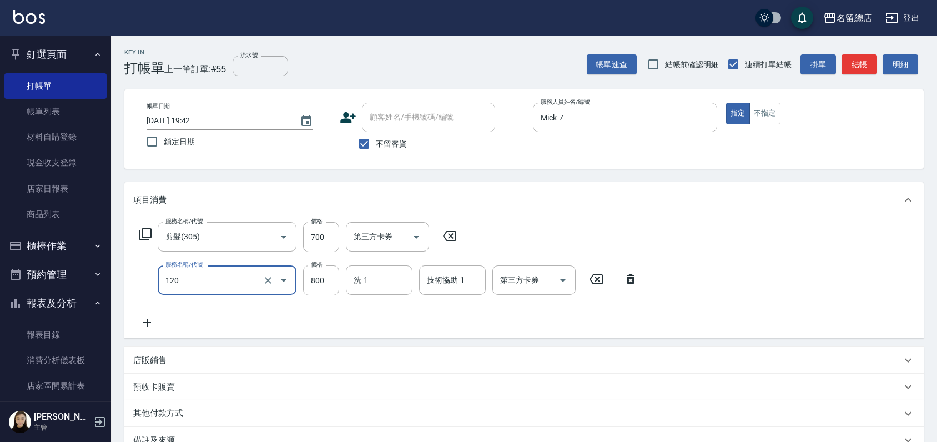
type input "自備頭皮(120)"
type input "1099"
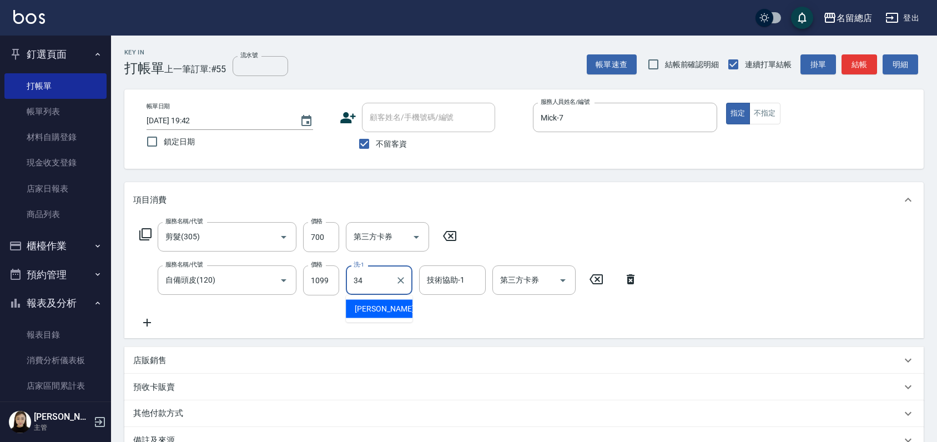
type input "[PERSON_NAME]-34"
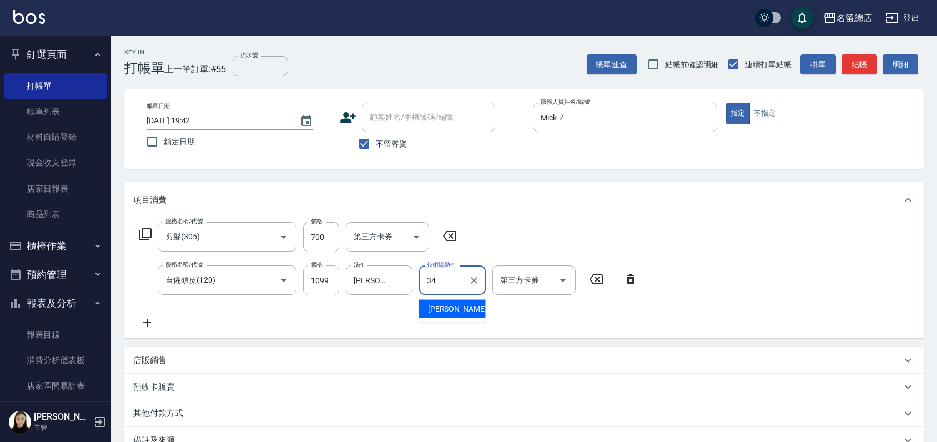
type input "[PERSON_NAME]-34"
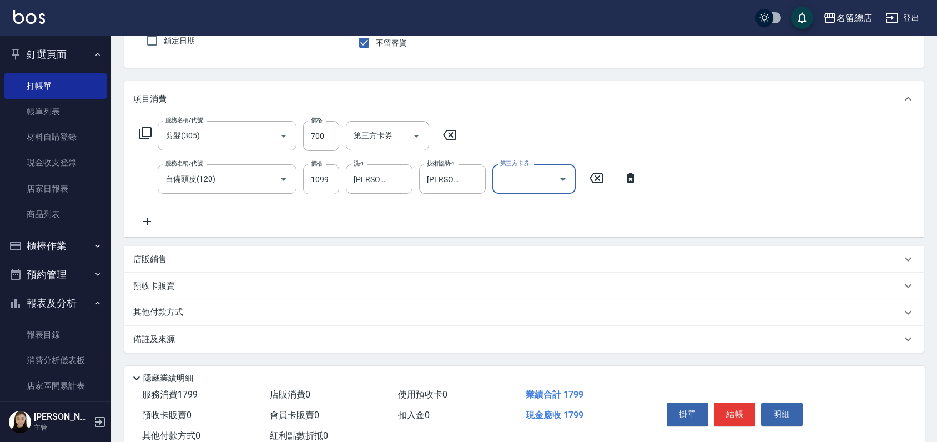
scroll to position [136, 0]
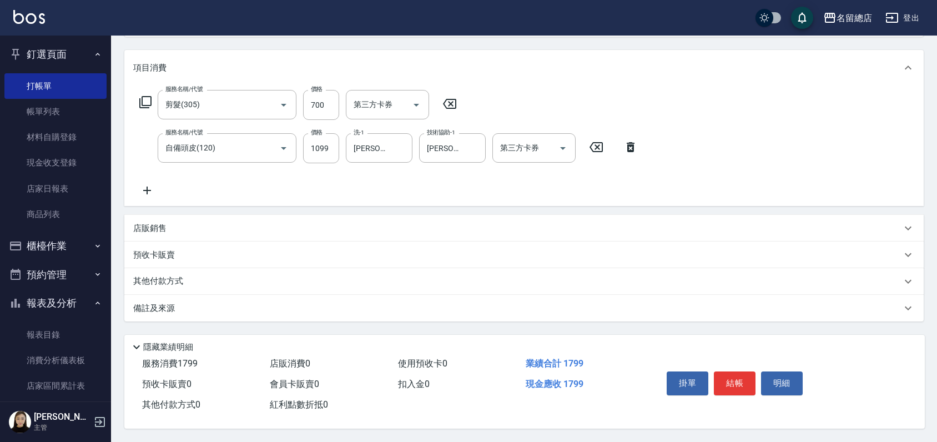
click at [152, 275] on p "其他付款方式" at bounding box center [161, 281] width 56 height 12
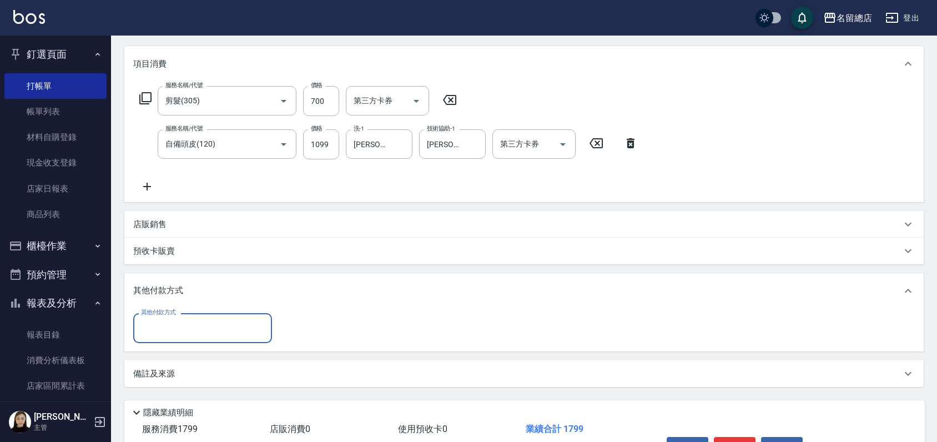
scroll to position [0, 0]
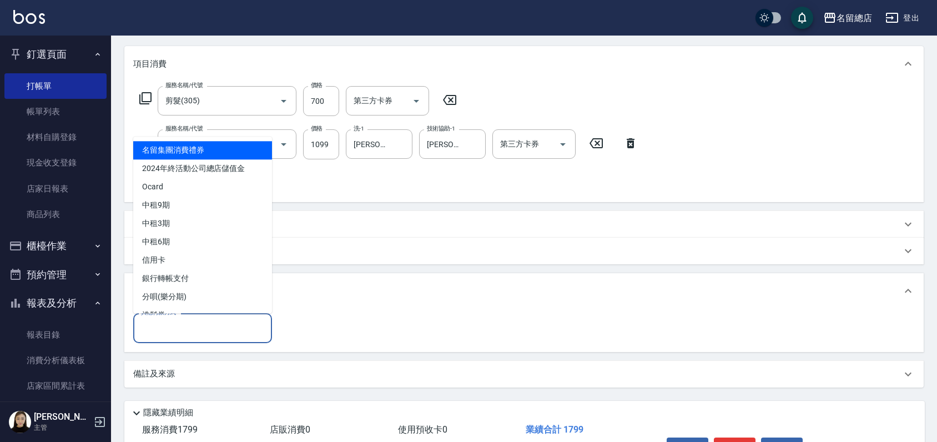
click at [172, 327] on input "其他付款方式" at bounding box center [202, 327] width 129 height 19
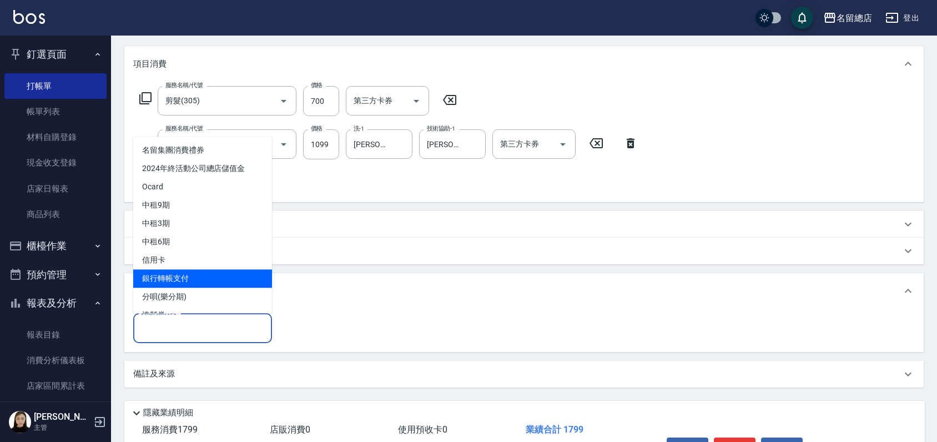
click at [184, 275] on span "銀行轉帳支付" at bounding box center [202, 278] width 139 height 18
type input "銀行轉帳支付"
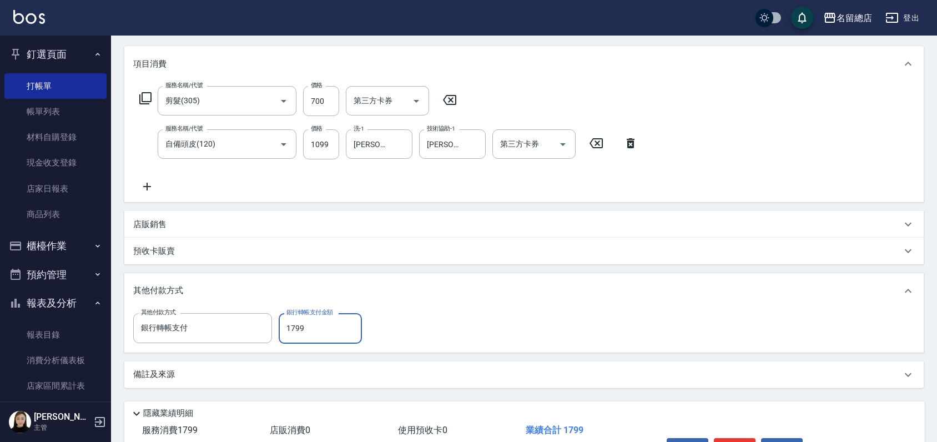
click at [373, 229] on div "店販銷售" at bounding box center [517, 225] width 768 height 12
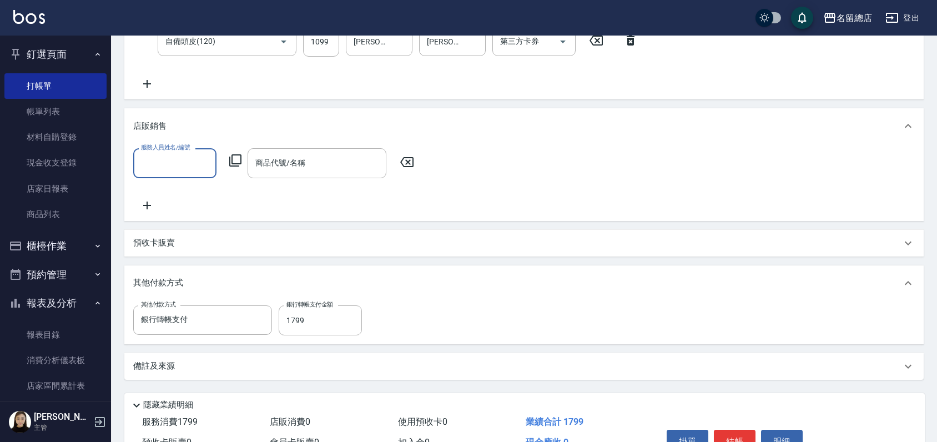
scroll to position [300, 0]
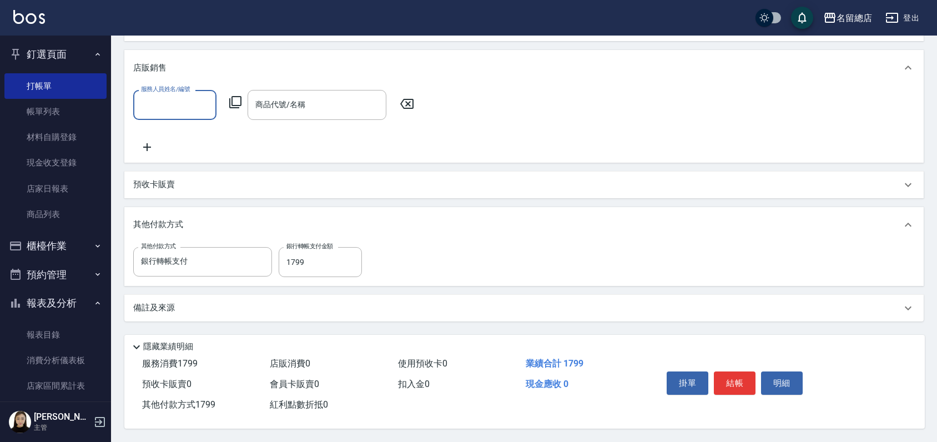
click at [410, 99] on icon at bounding box center [406, 104] width 13 height 10
click at [322, 254] on input "0" at bounding box center [320, 262] width 83 height 30
type input "1799"
click at [331, 297] on div "備註及來源" at bounding box center [523, 308] width 799 height 27
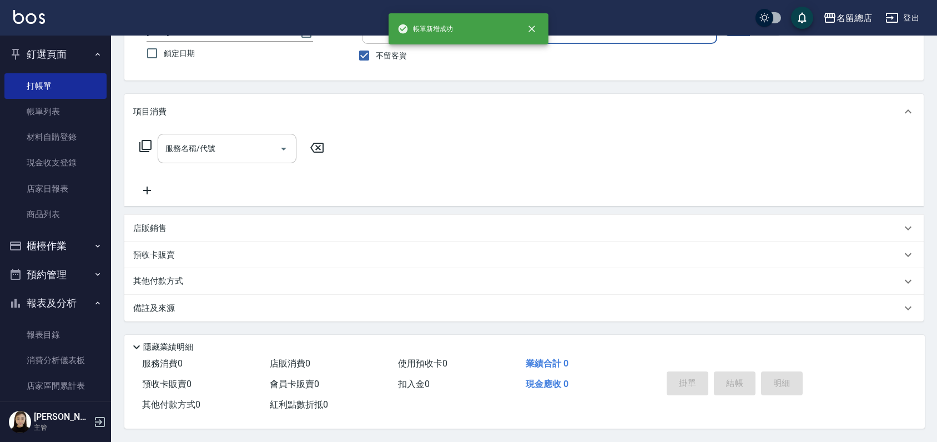
scroll to position [0, 0]
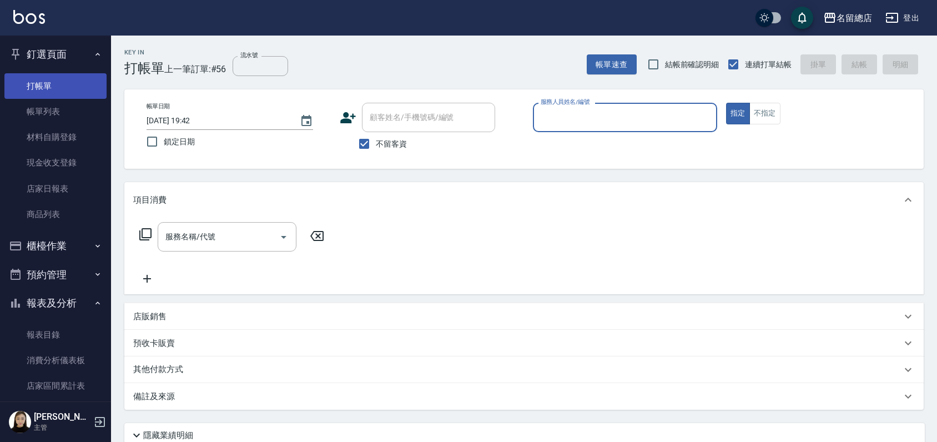
click at [88, 93] on link "打帳單" at bounding box center [55, 86] width 102 height 26
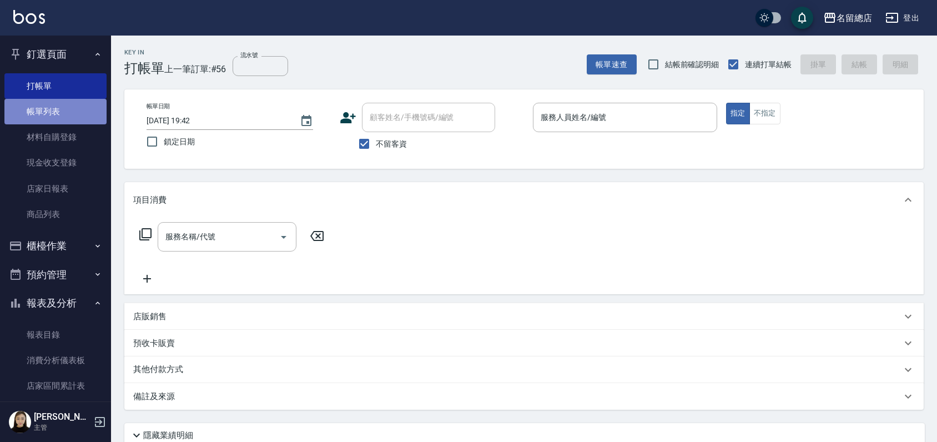
click at [73, 117] on link "帳單列表" at bounding box center [55, 112] width 102 height 26
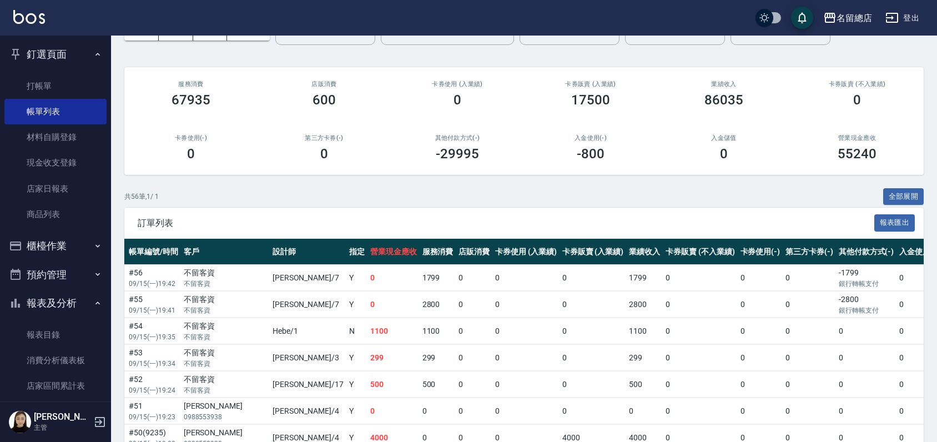
scroll to position [123, 0]
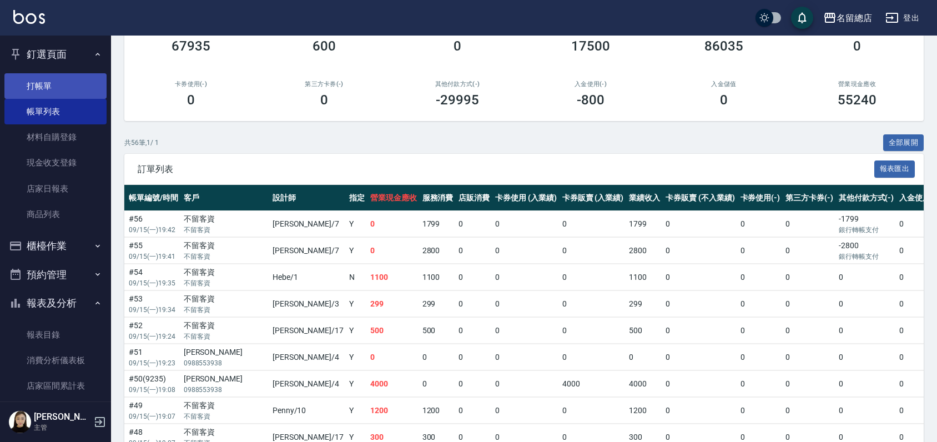
click at [36, 89] on link "打帳單" at bounding box center [55, 86] width 102 height 26
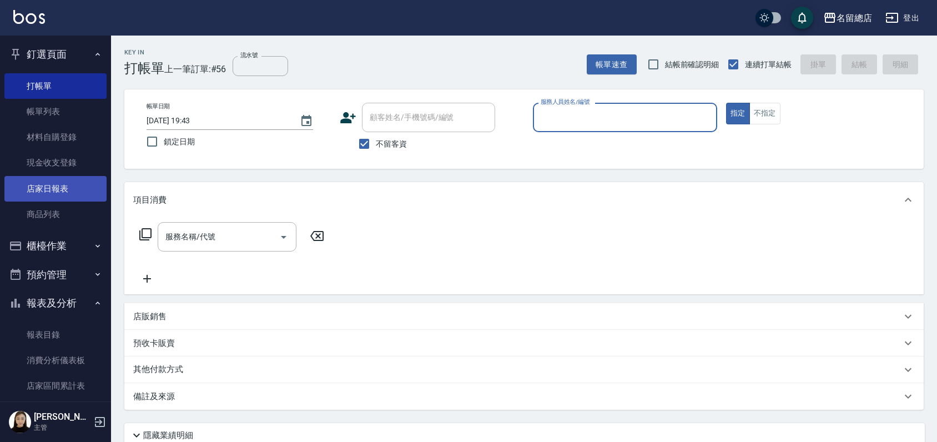
click at [32, 185] on link "店家日報表" at bounding box center [55, 189] width 102 height 26
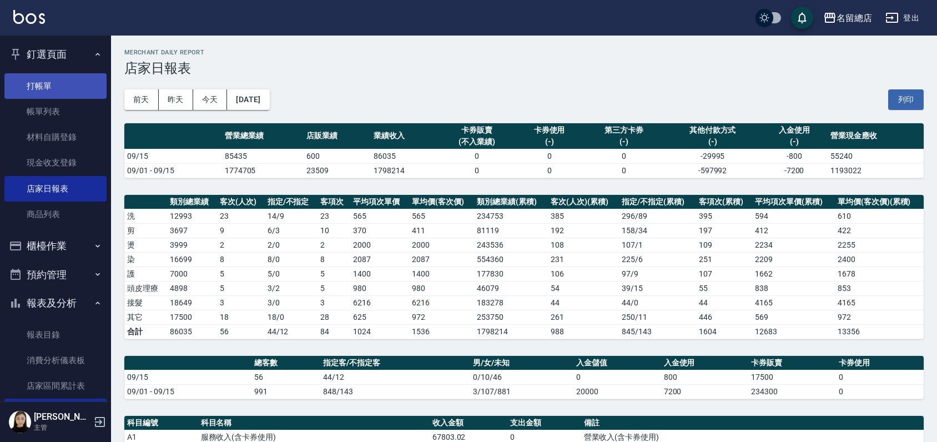
click at [74, 83] on link "打帳單" at bounding box center [55, 86] width 102 height 26
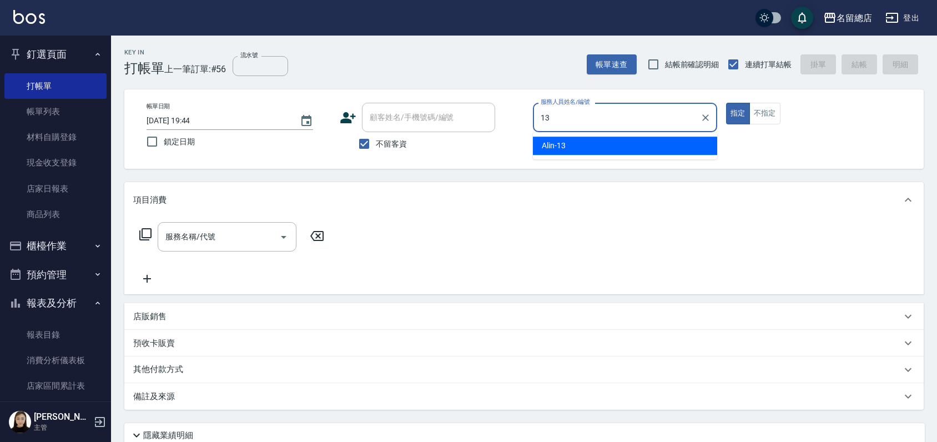
type input "Alin-13"
type button "true"
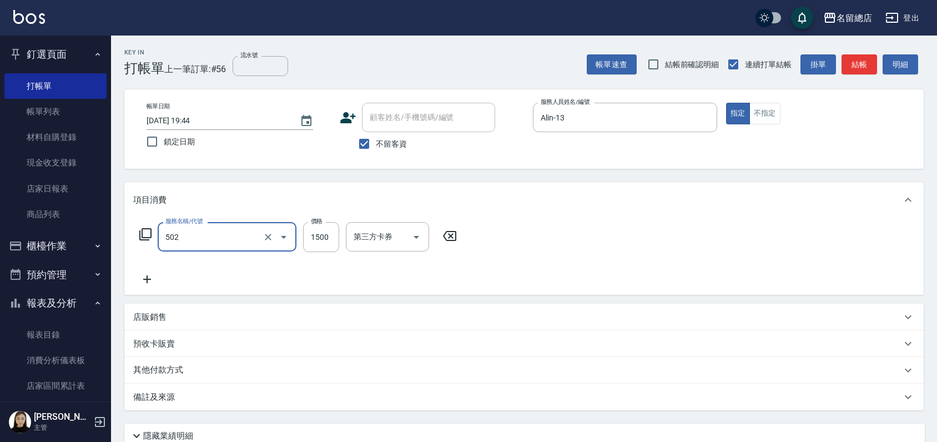
type input "染髮1500以上(502)"
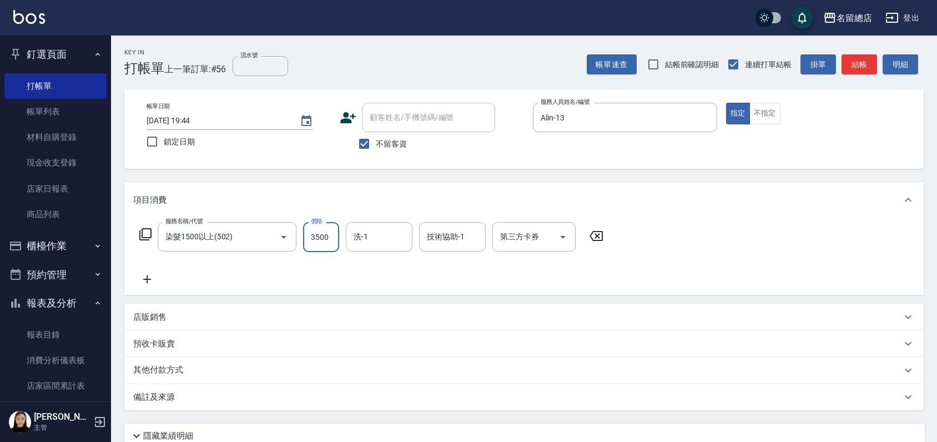
type input "3500"
type input "[PERSON_NAME]-33"
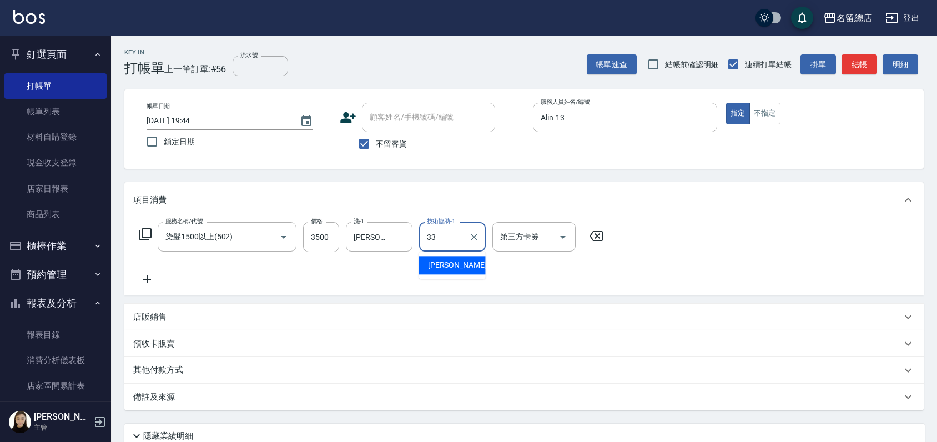
type input "[PERSON_NAME]-33"
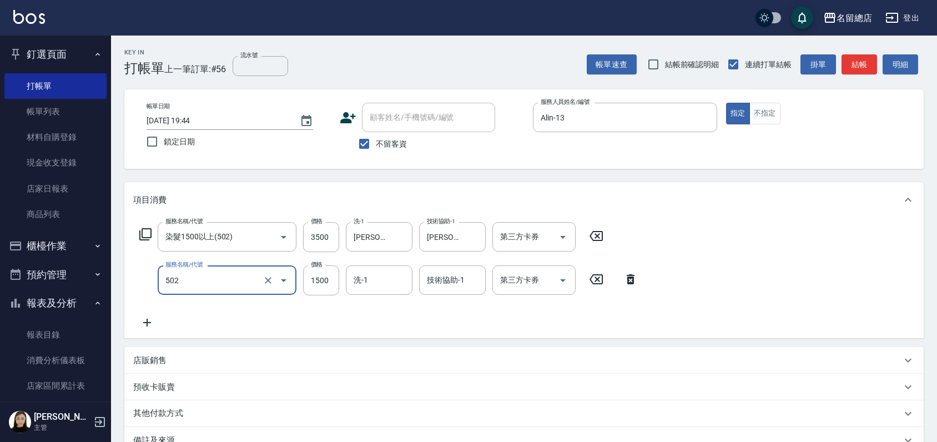
type input "染髮1500以上(502)"
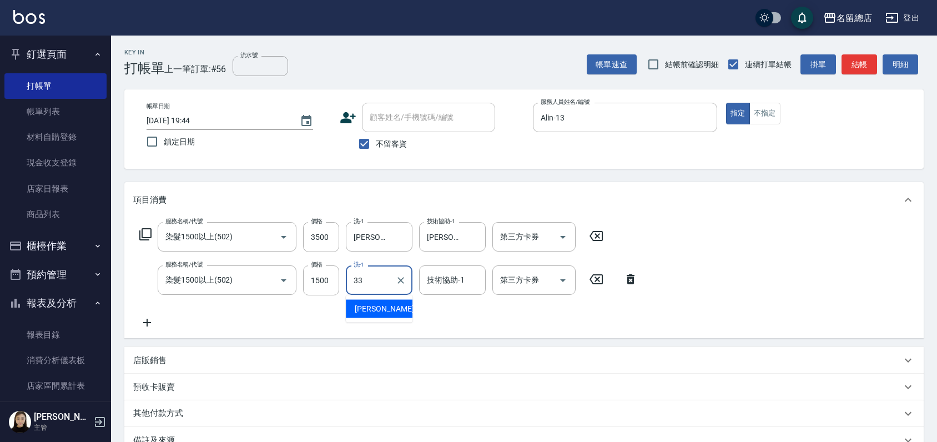
type input "[PERSON_NAME]-33"
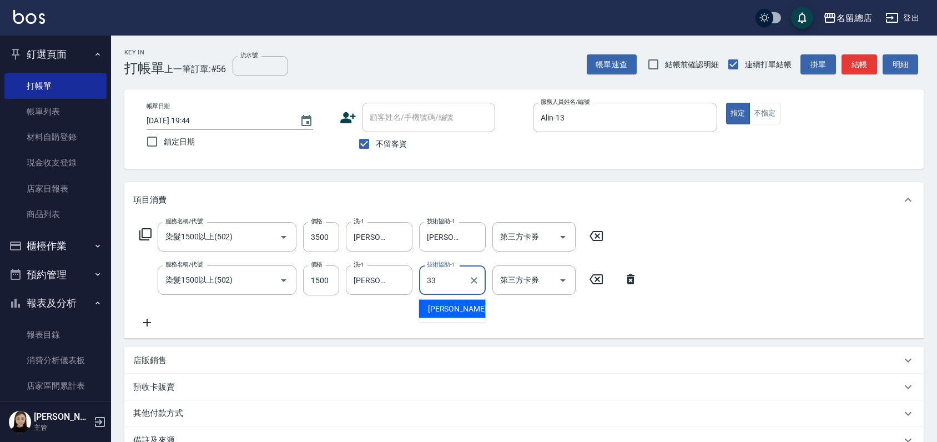
type input "[PERSON_NAME]-33"
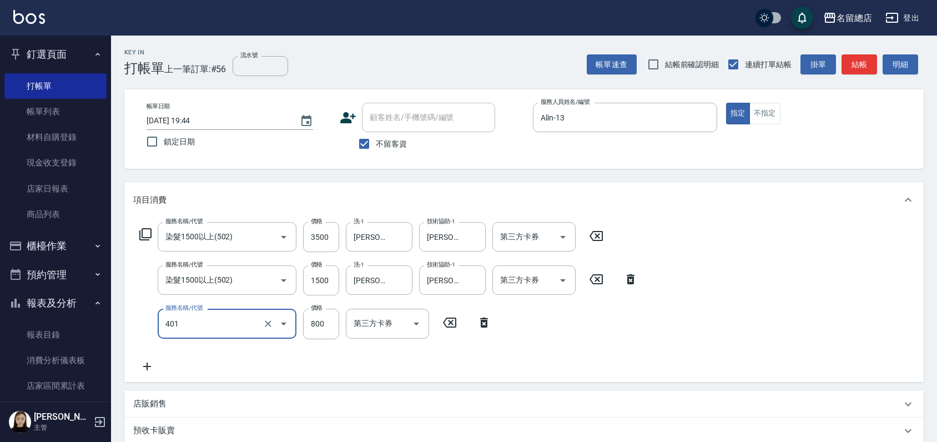
type input "自備護髮(401)"
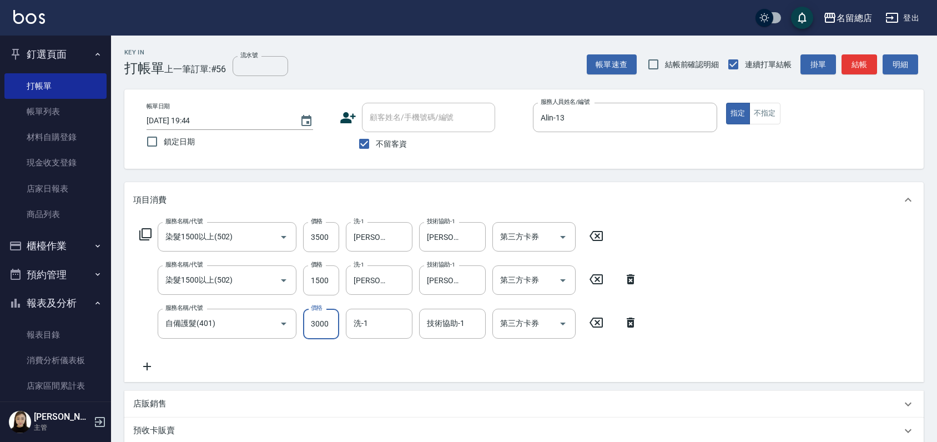
type input "3000"
type input "[PERSON_NAME]-33"
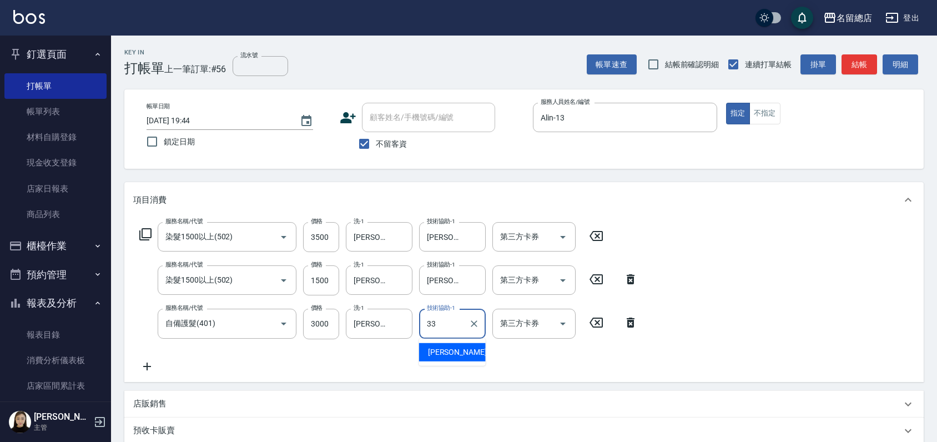
type input "[PERSON_NAME]-33"
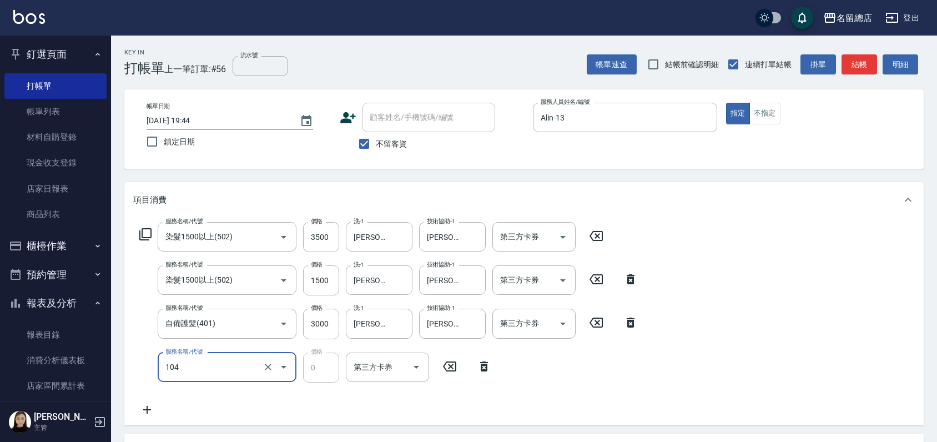
type input "頭皮蓋卡2點(104)"
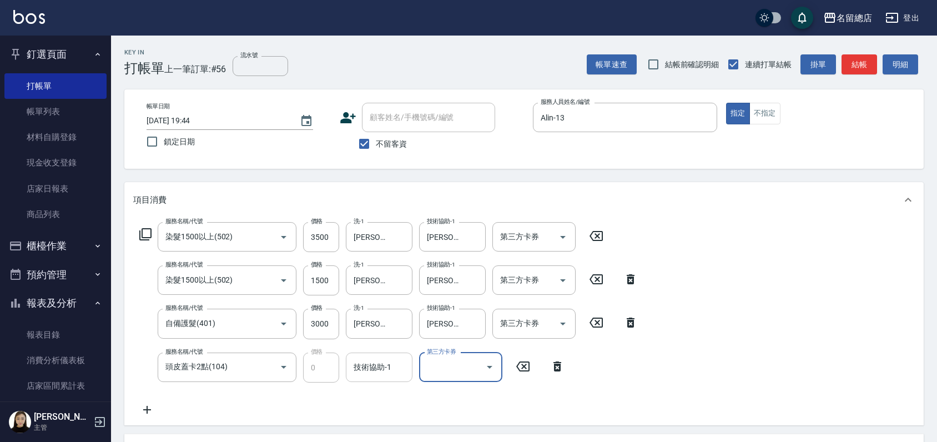
click at [364, 368] on input "技術協助-1" at bounding box center [379, 366] width 57 height 19
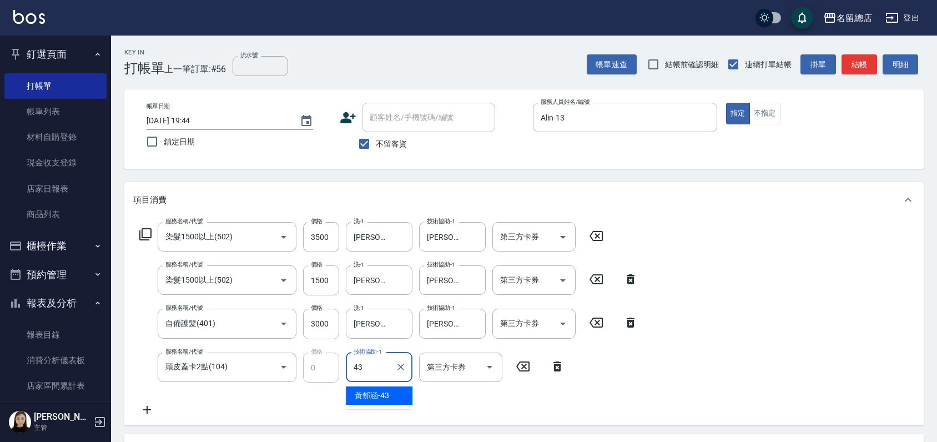
type input "[PERSON_NAME]-43"
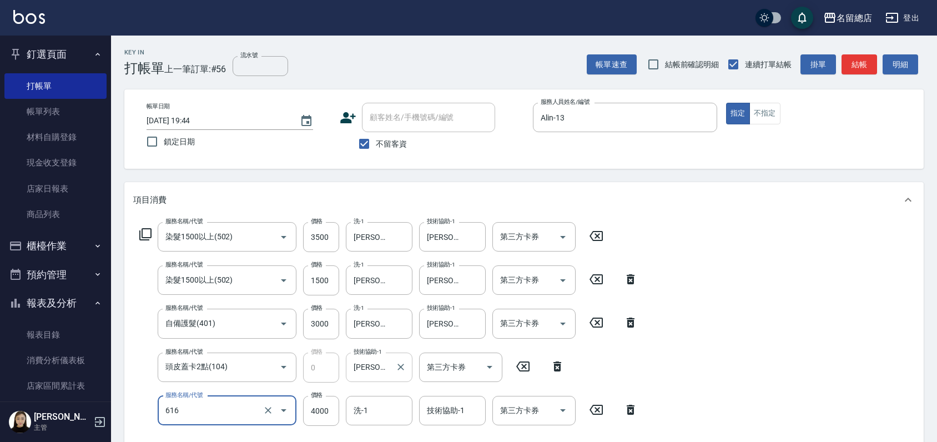
type input "自備接髮(616)"
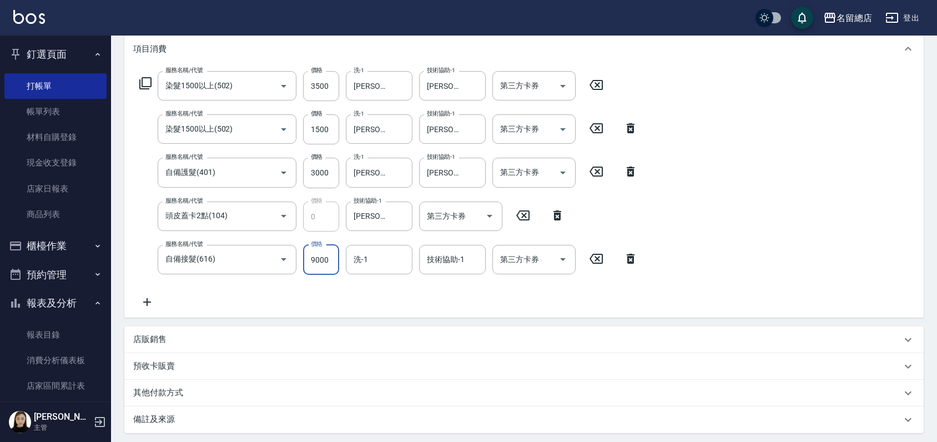
scroll to position [266, 0]
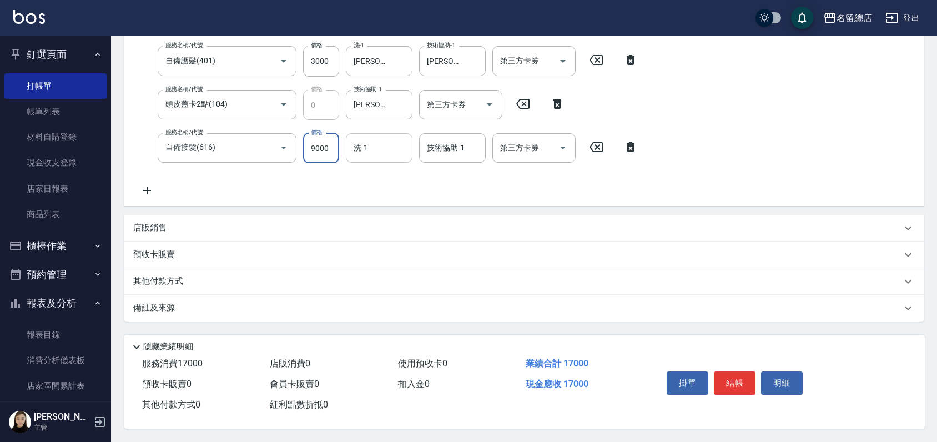
type input "9000"
type input "[PERSON_NAME]-33"
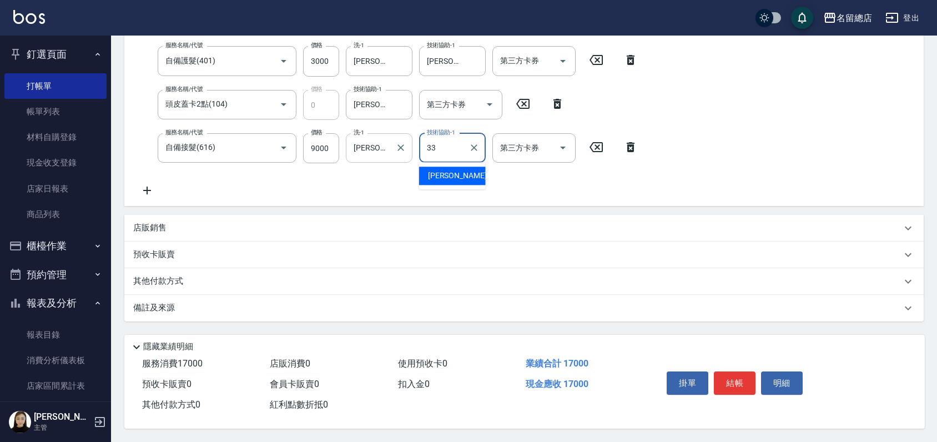
type input "[PERSON_NAME]-33"
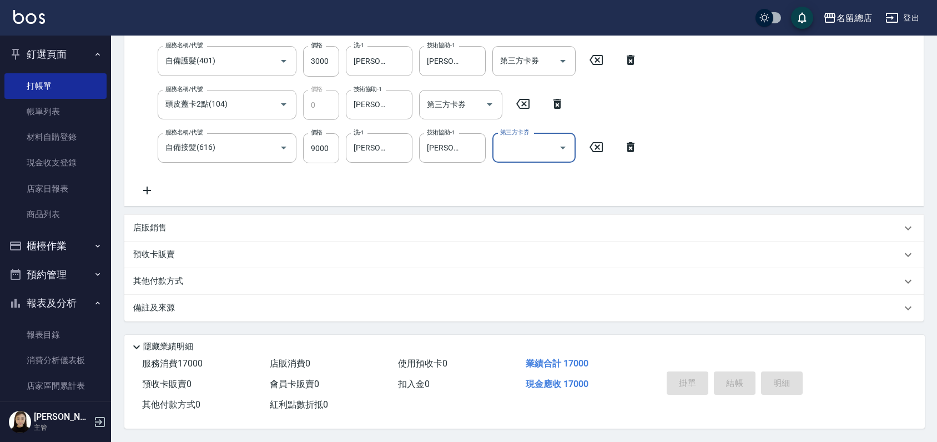
type input "[DATE] 19:48"
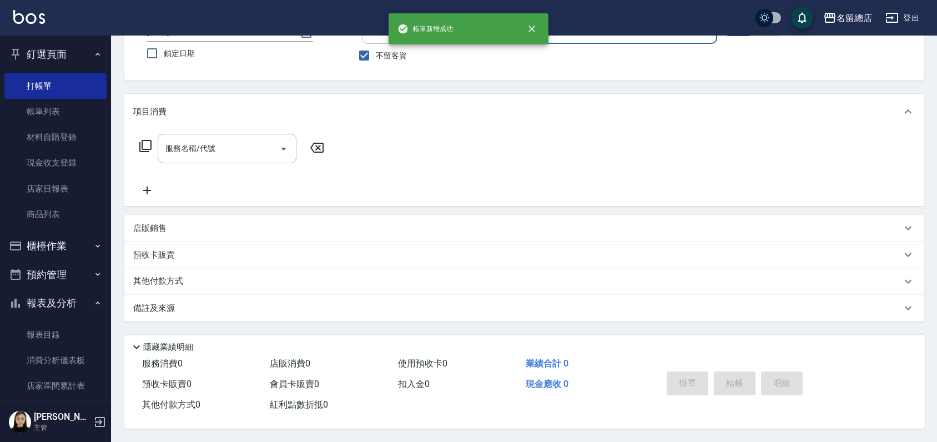
scroll to position [92, 0]
click at [58, 165] on link "現金收支登錄" at bounding box center [55, 163] width 102 height 26
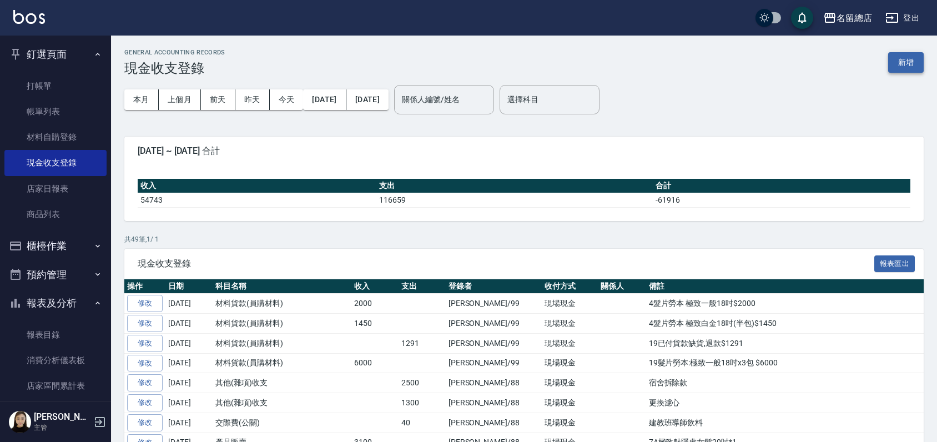
click at [916, 64] on button "新增" at bounding box center [906, 62] width 36 height 21
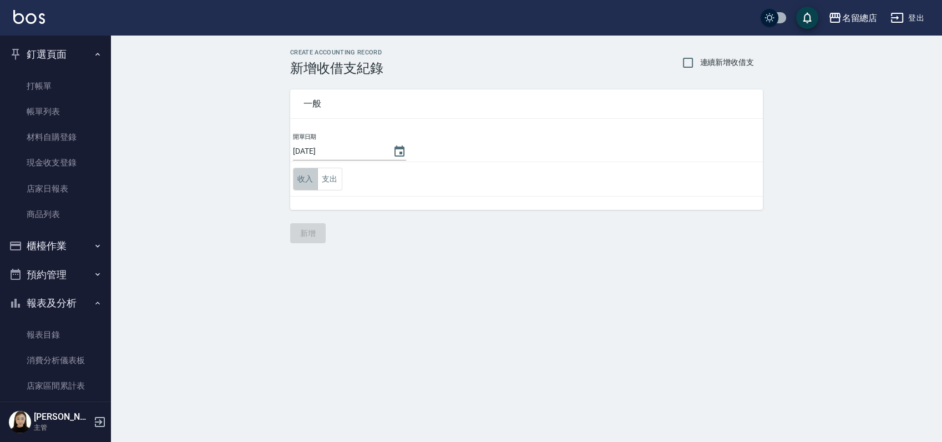
click at [310, 183] on button "收入" at bounding box center [305, 179] width 25 height 23
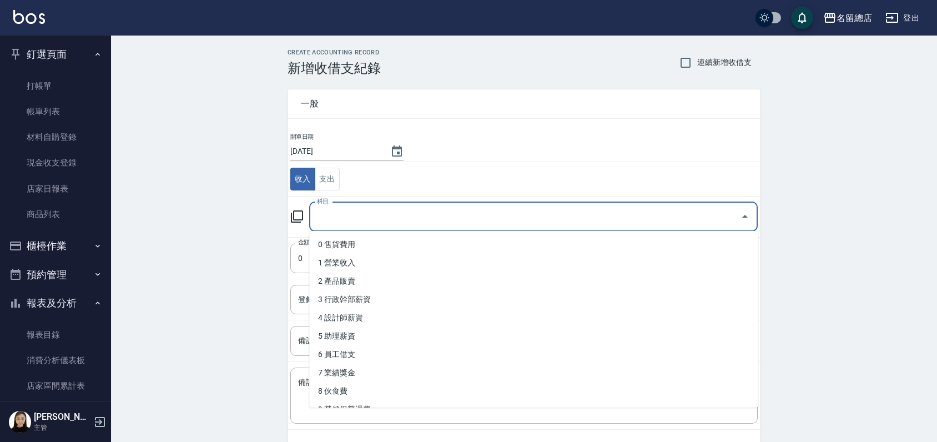
click at [345, 223] on input "科目" at bounding box center [525, 216] width 422 height 19
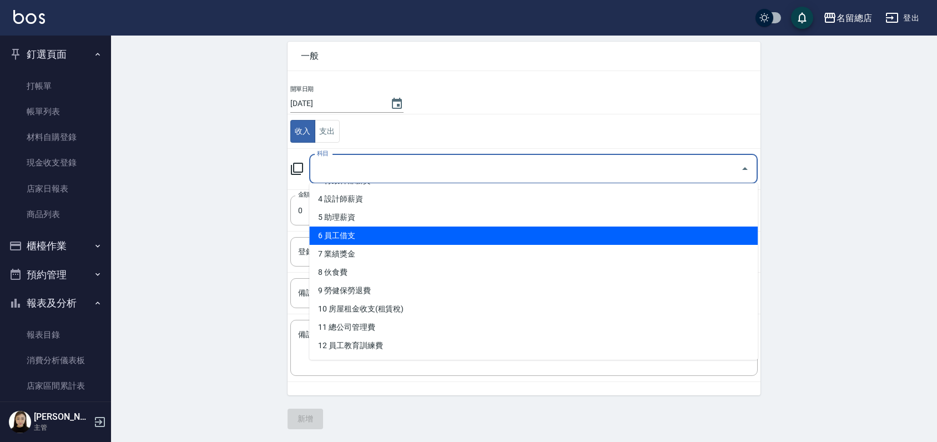
scroll to position [185, 0]
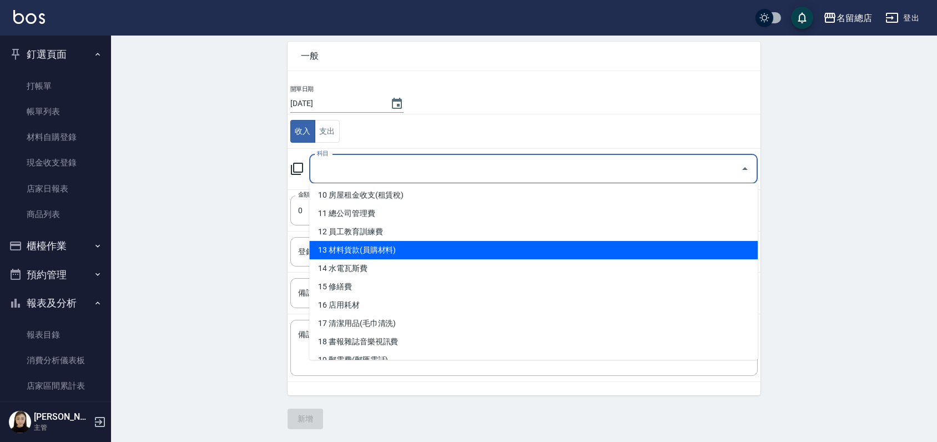
click at [391, 253] on li "13 材料貨款(員購材料)" at bounding box center [533, 250] width 448 height 18
type input "13 材料貨款(員購材料)"
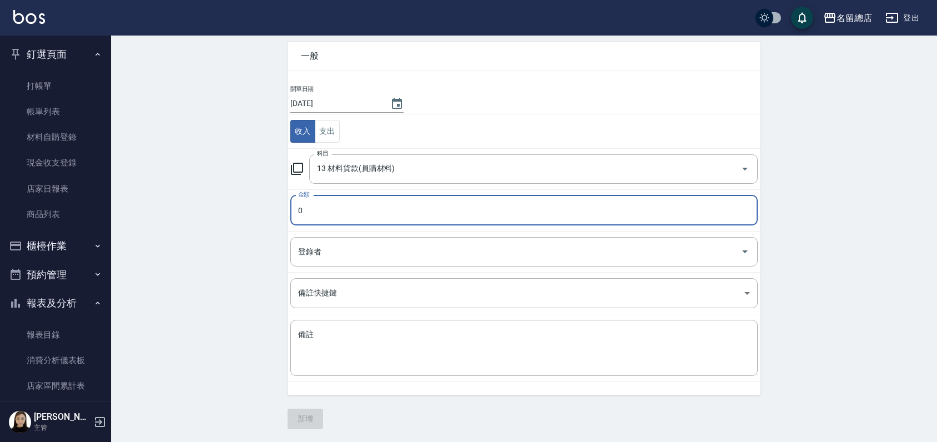
click at [342, 218] on input "0" at bounding box center [523, 210] width 467 height 30
type input "03500"
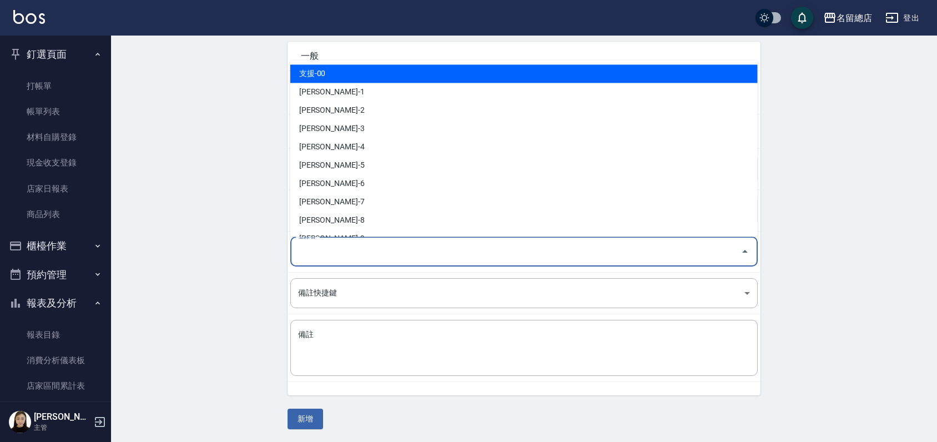
click at [337, 246] on input "登錄者" at bounding box center [515, 251] width 441 height 19
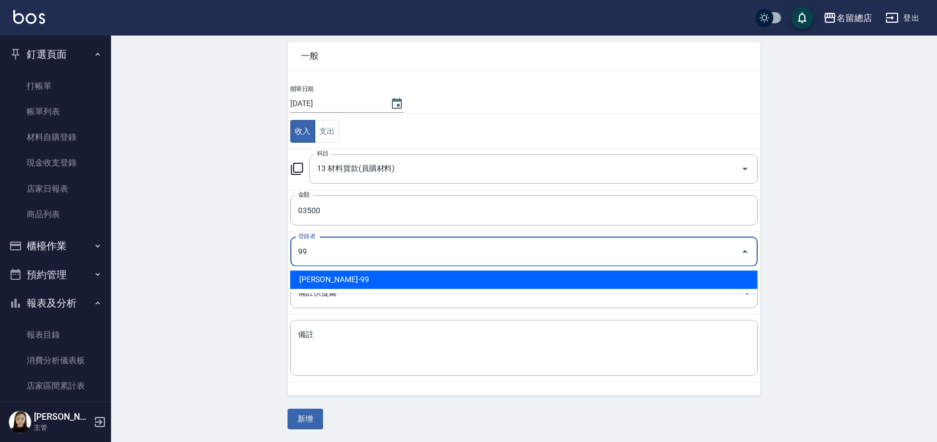
click at [437, 280] on li "[PERSON_NAME]-99" at bounding box center [523, 279] width 467 height 18
type input "[PERSON_NAME]-99"
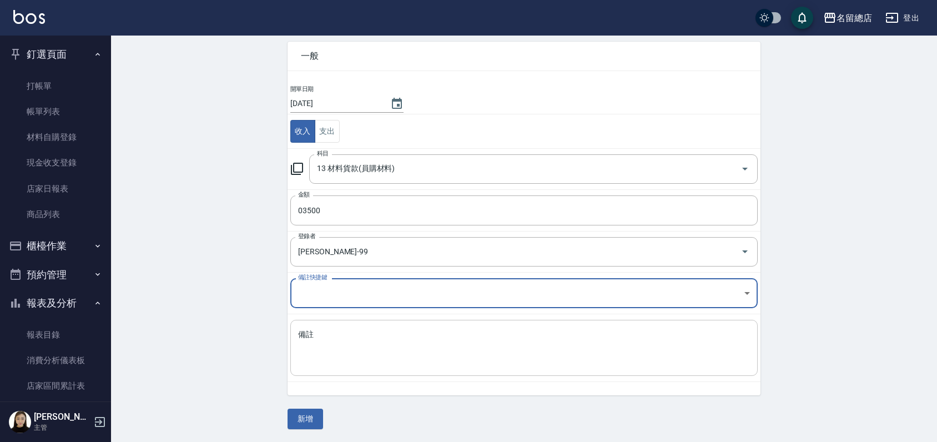
click at [358, 327] on div "x 備註" at bounding box center [523, 348] width 467 height 56
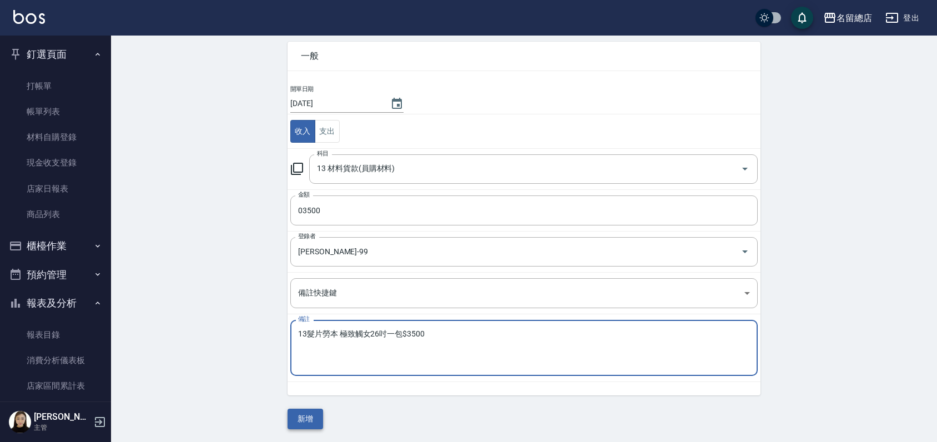
type textarea "13髮片勞本 極致觸女26吋一包$3500"
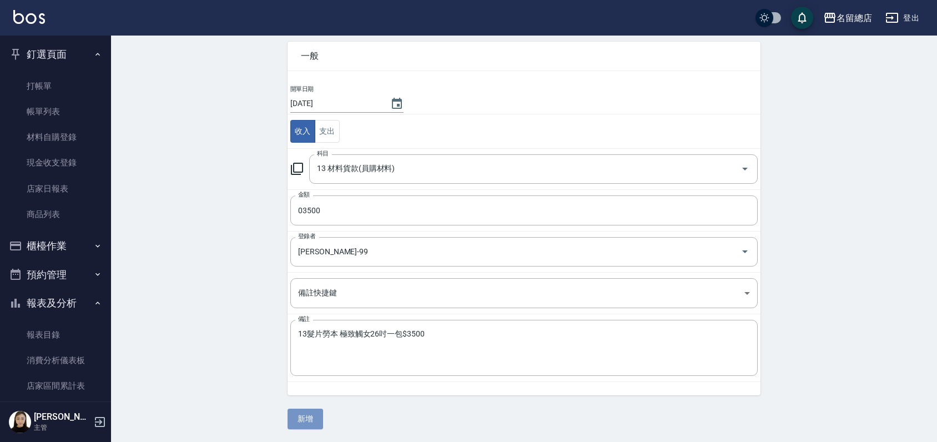
click at [312, 421] on button "新增" at bounding box center [306, 419] width 36 height 21
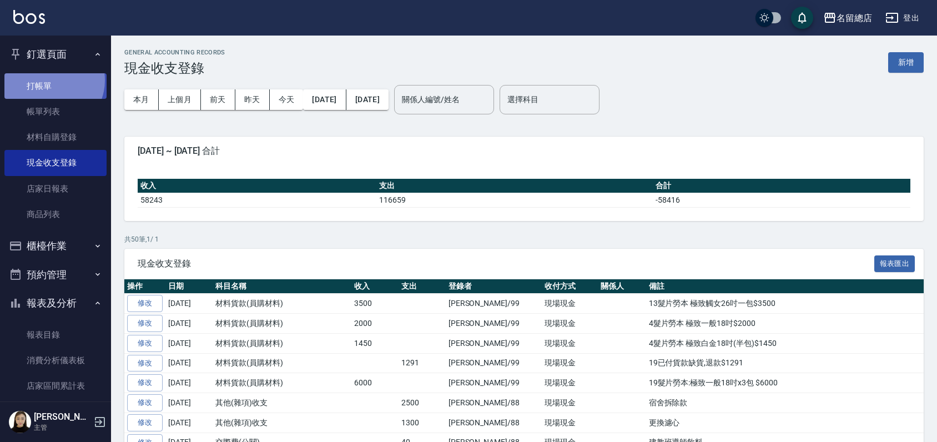
click at [50, 80] on link "打帳單" at bounding box center [55, 86] width 102 height 26
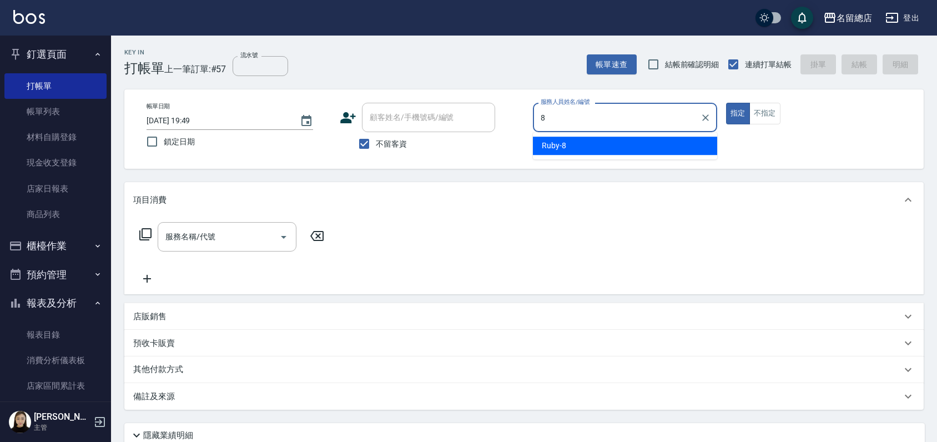
type input "Ruby-8"
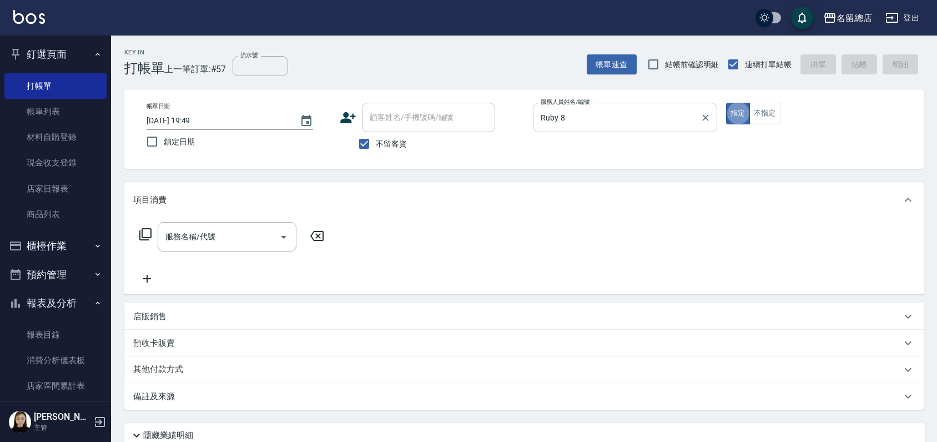
type button "true"
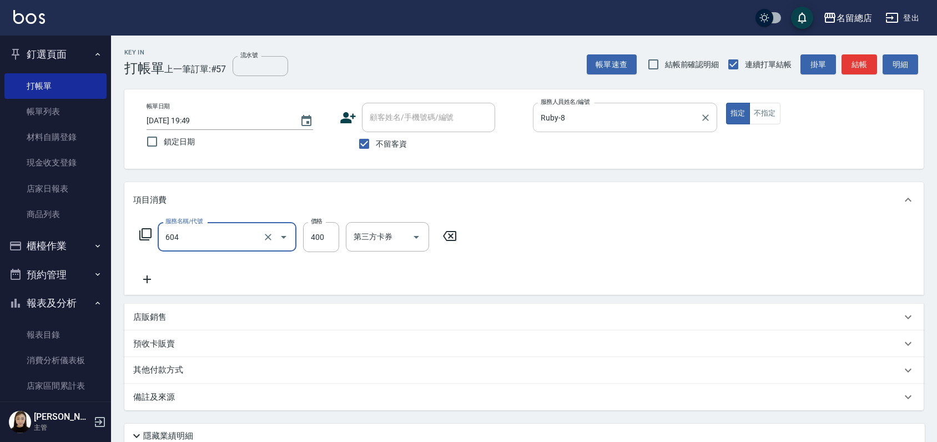
type input "健康洗髮(604)"
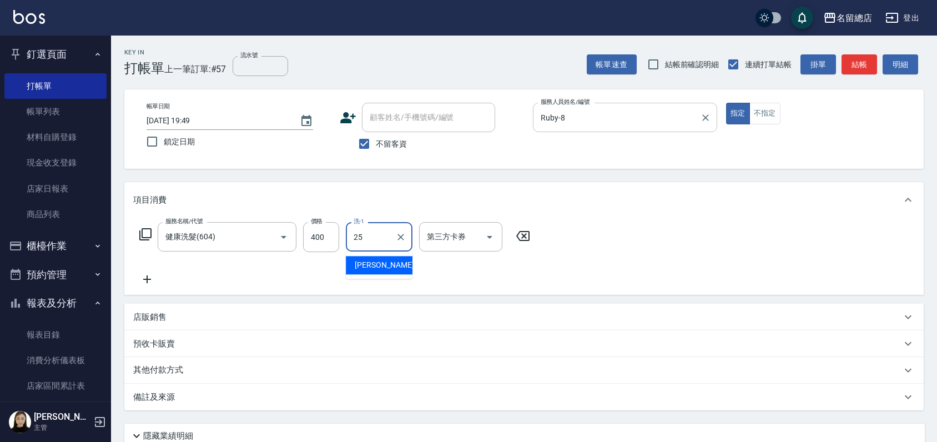
type input "[PERSON_NAME]-25"
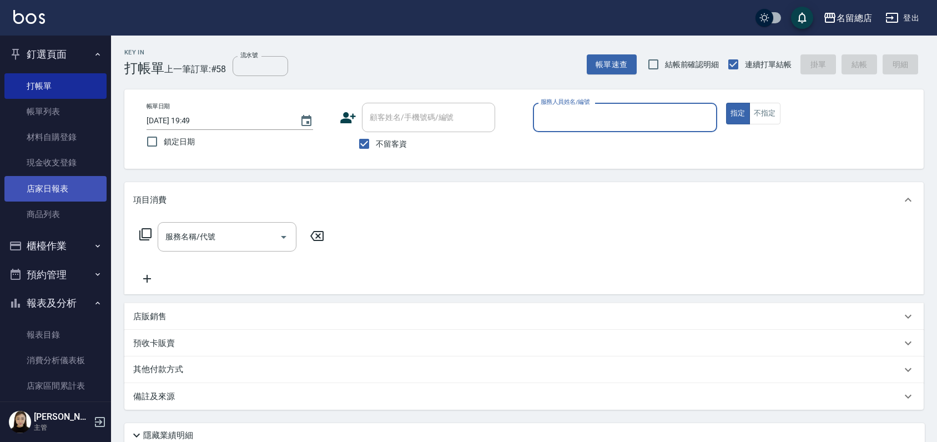
click at [52, 195] on link "店家日報表" at bounding box center [55, 189] width 102 height 26
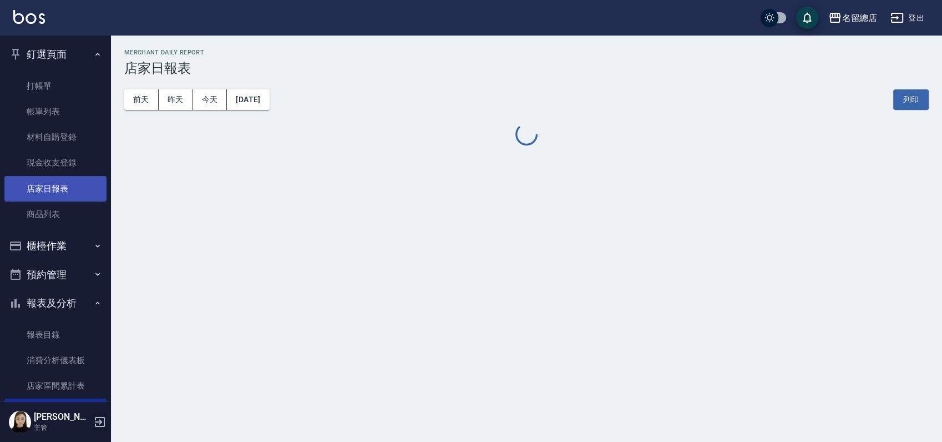
click at [50, 190] on link "店家日報表" at bounding box center [55, 189] width 102 height 26
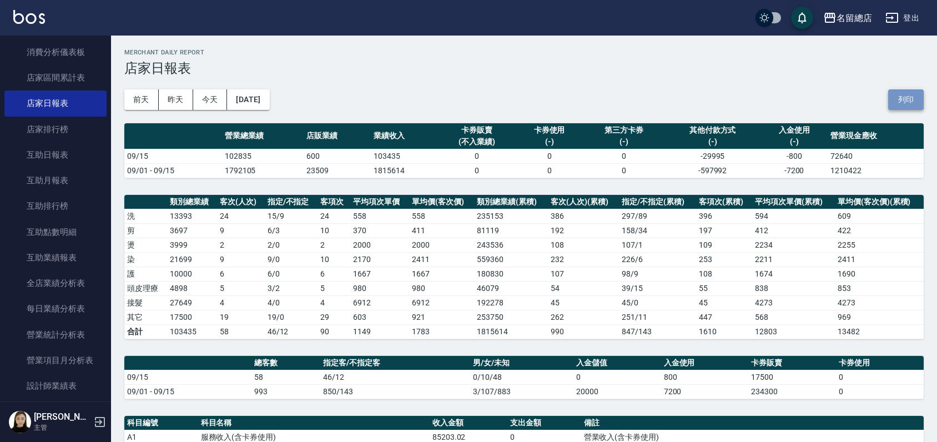
click at [893, 95] on button "列印" at bounding box center [906, 99] width 36 height 21
click at [912, 20] on button "登出" at bounding box center [902, 18] width 43 height 21
